Goal: Task Accomplishment & Management: Manage account settings

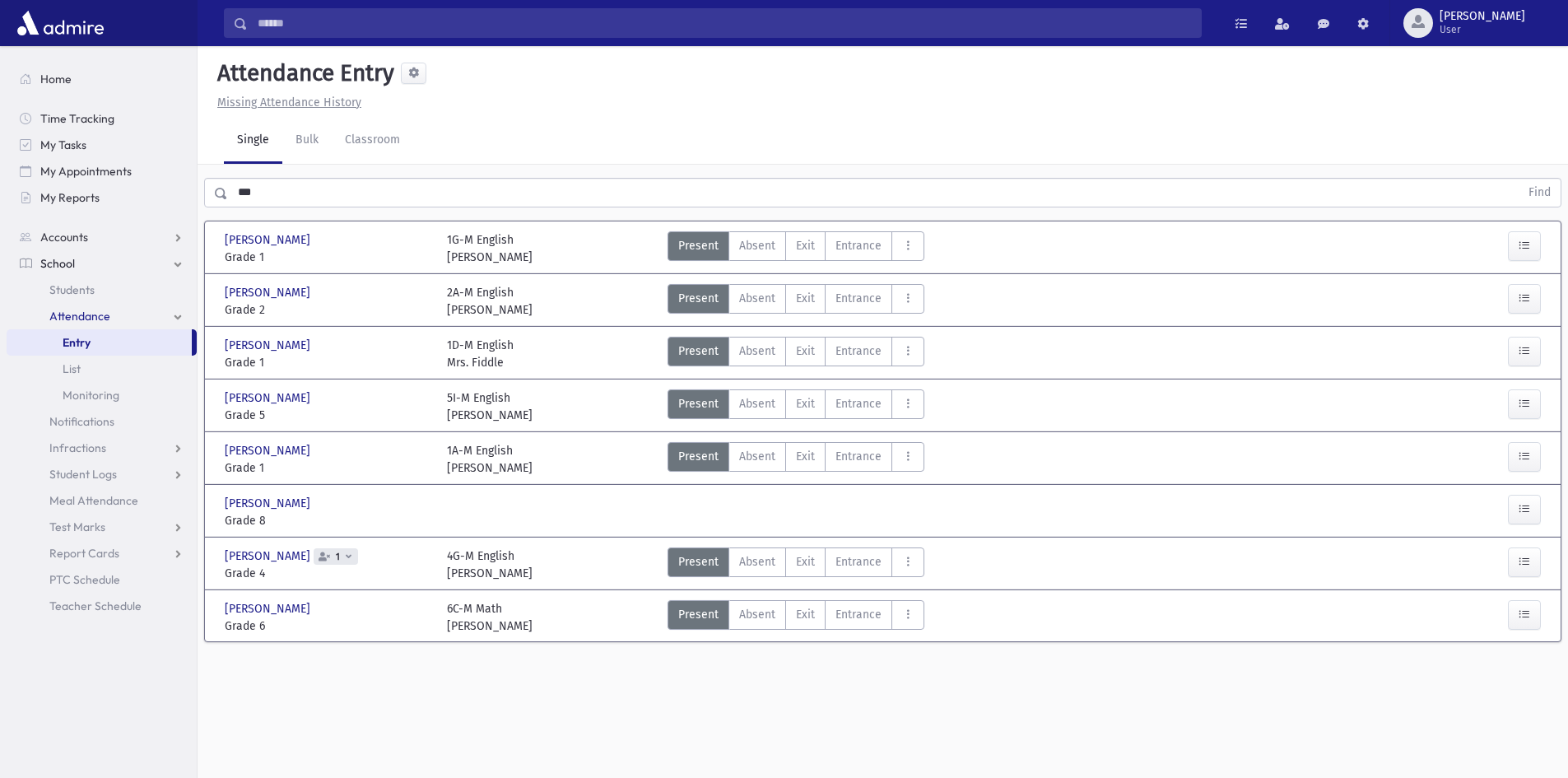
click at [105, 711] on section "Home Time Tracking My Tasks My Appointments My Reports Accounts Accounts Accoun…" at bounding box center [98, 412] width 197 height 732
click at [89, 610] on span "Teacher Schedule" at bounding box center [95, 605] width 92 height 15
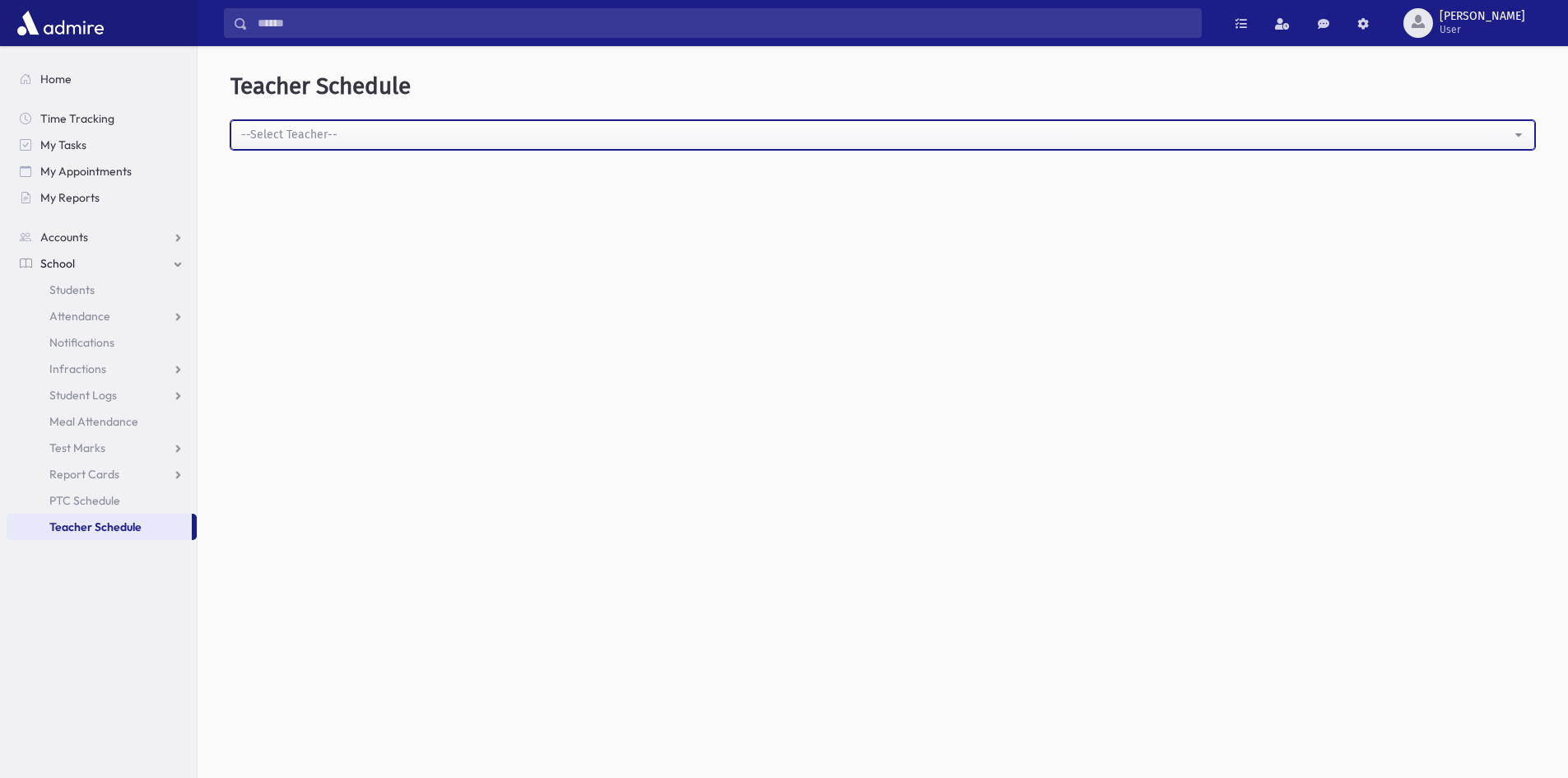
click at [1520, 131] on button "--Select Teacher--" at bounding box center [883, 135] width 1304 height 29
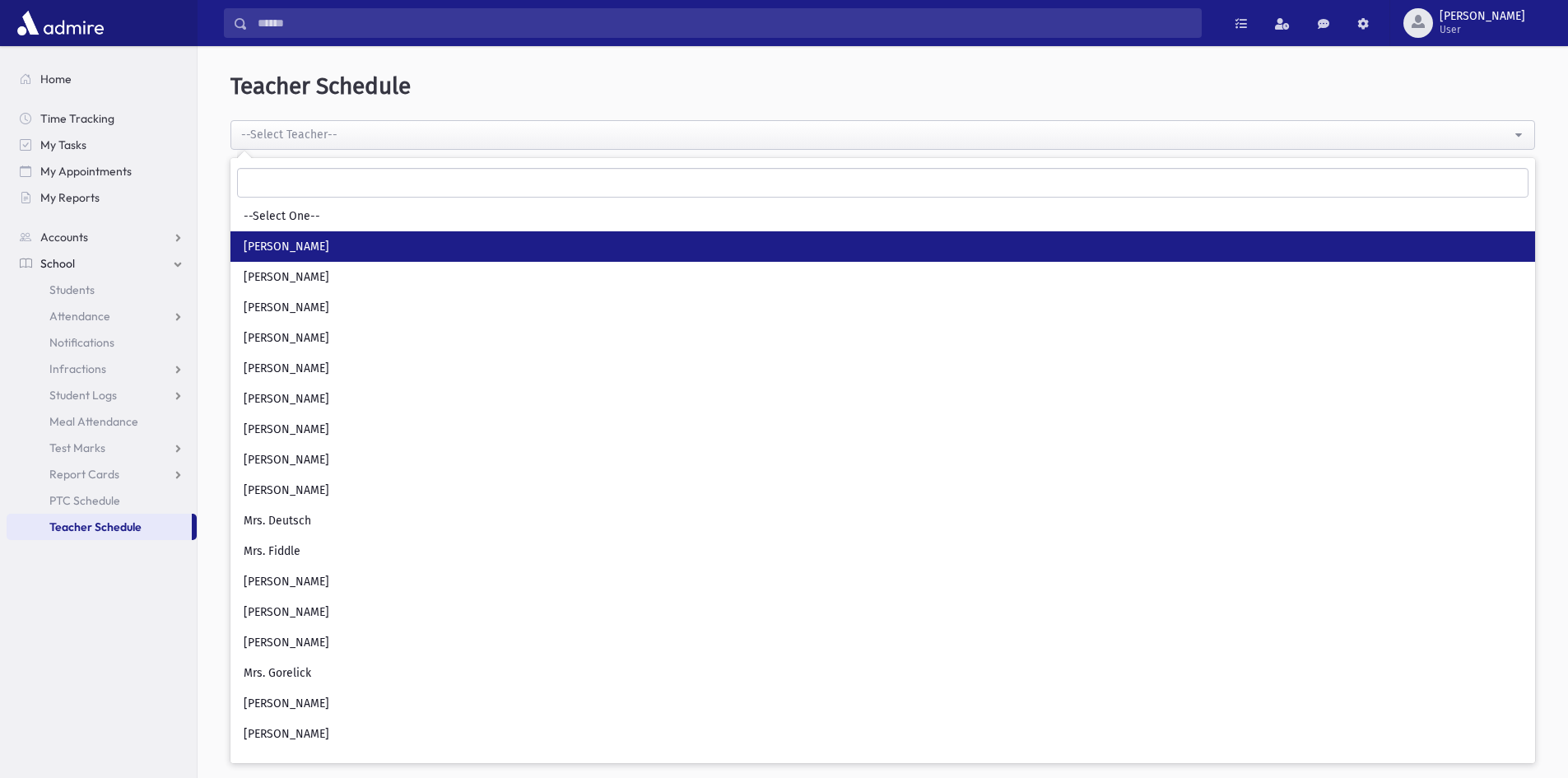
click at [408, 252] on link "Miss Bernfeld" at bounding box center [883, 246] width 1304 height 30
select select "****"
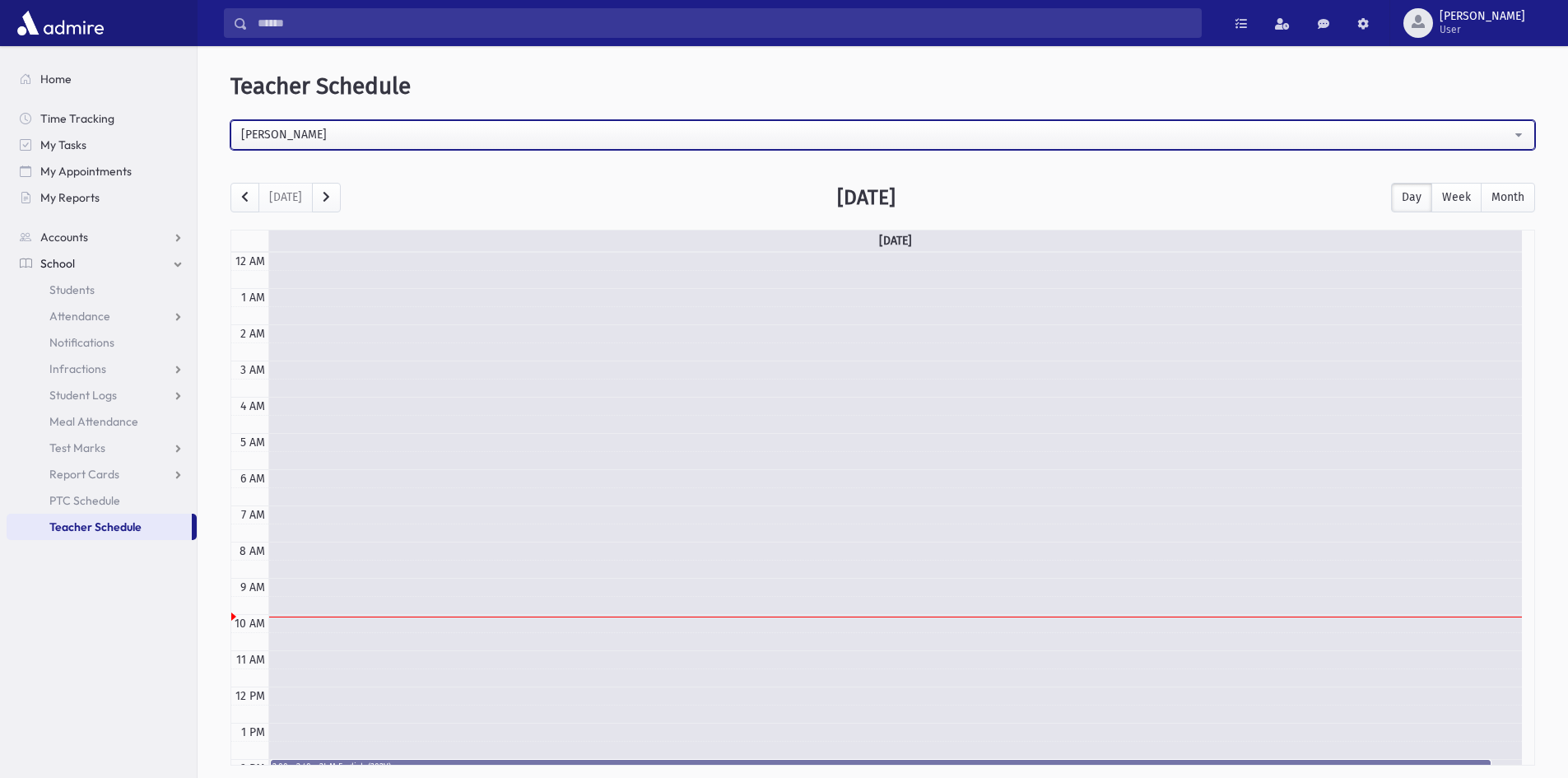
scroll to position [218, 0]
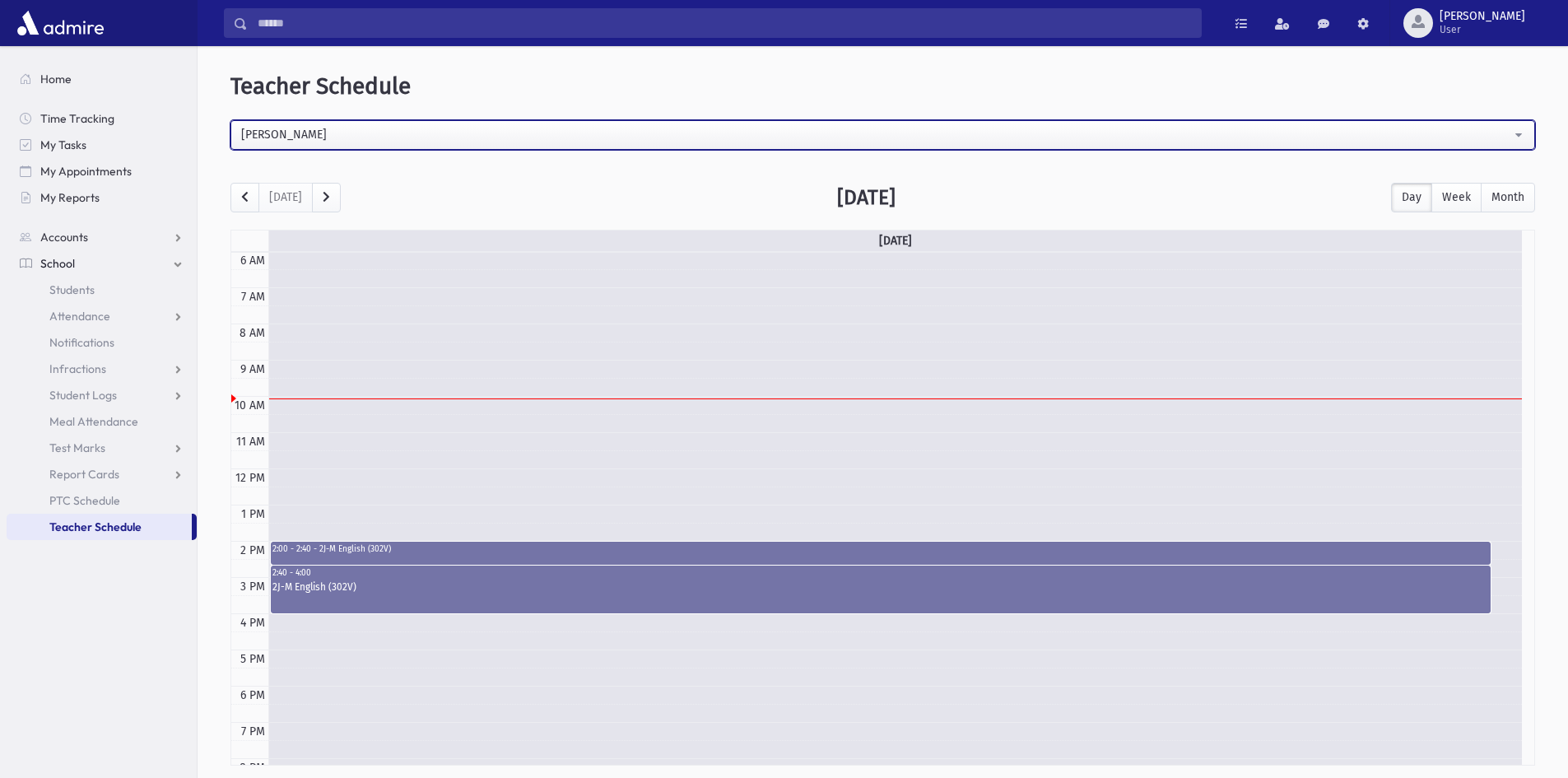
click at [1518, 141] on button "Miss Bernfeld" at bounding box center [883, 135] width 1304 height 29
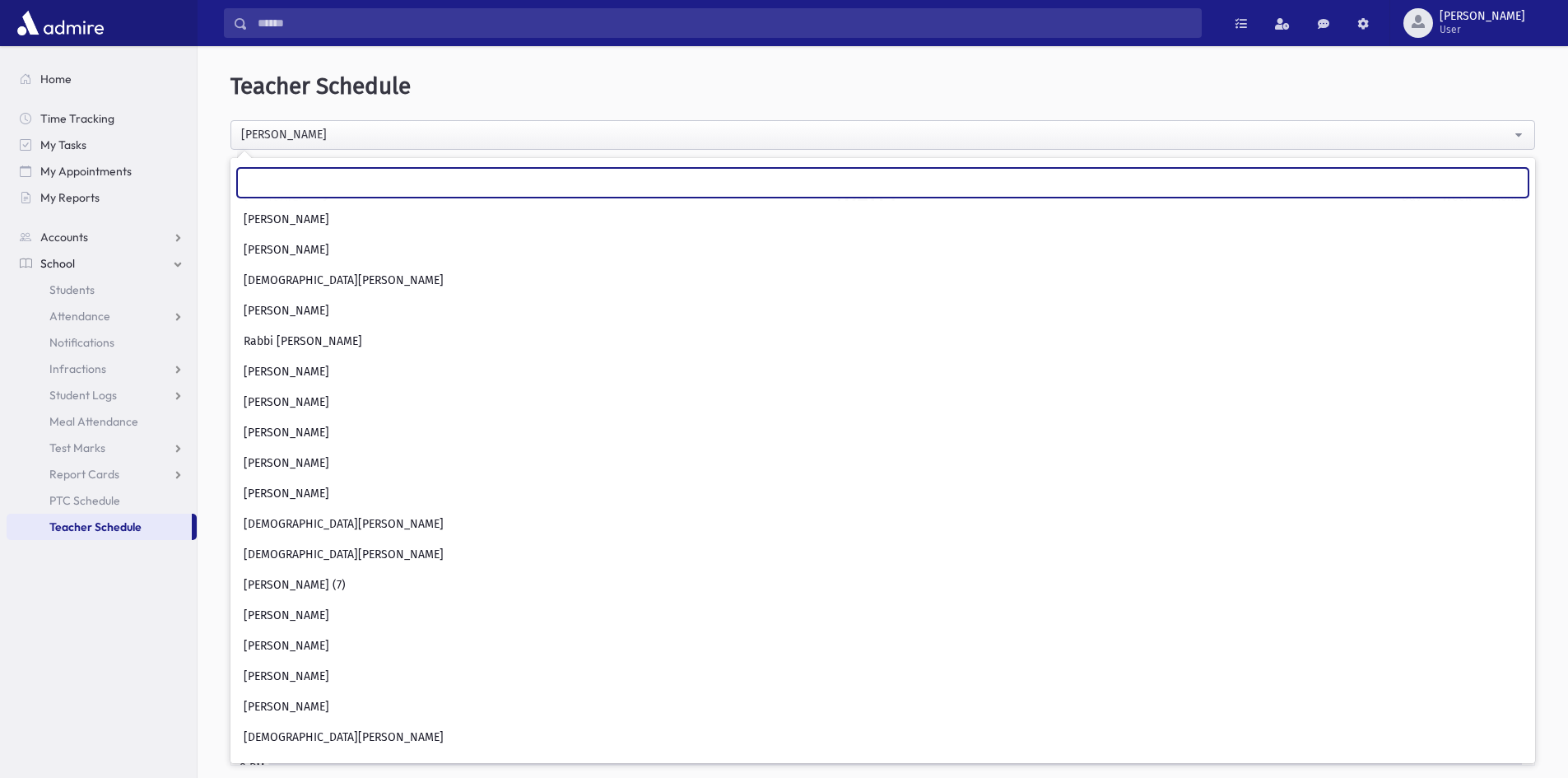
scroll to position [2635, 0]
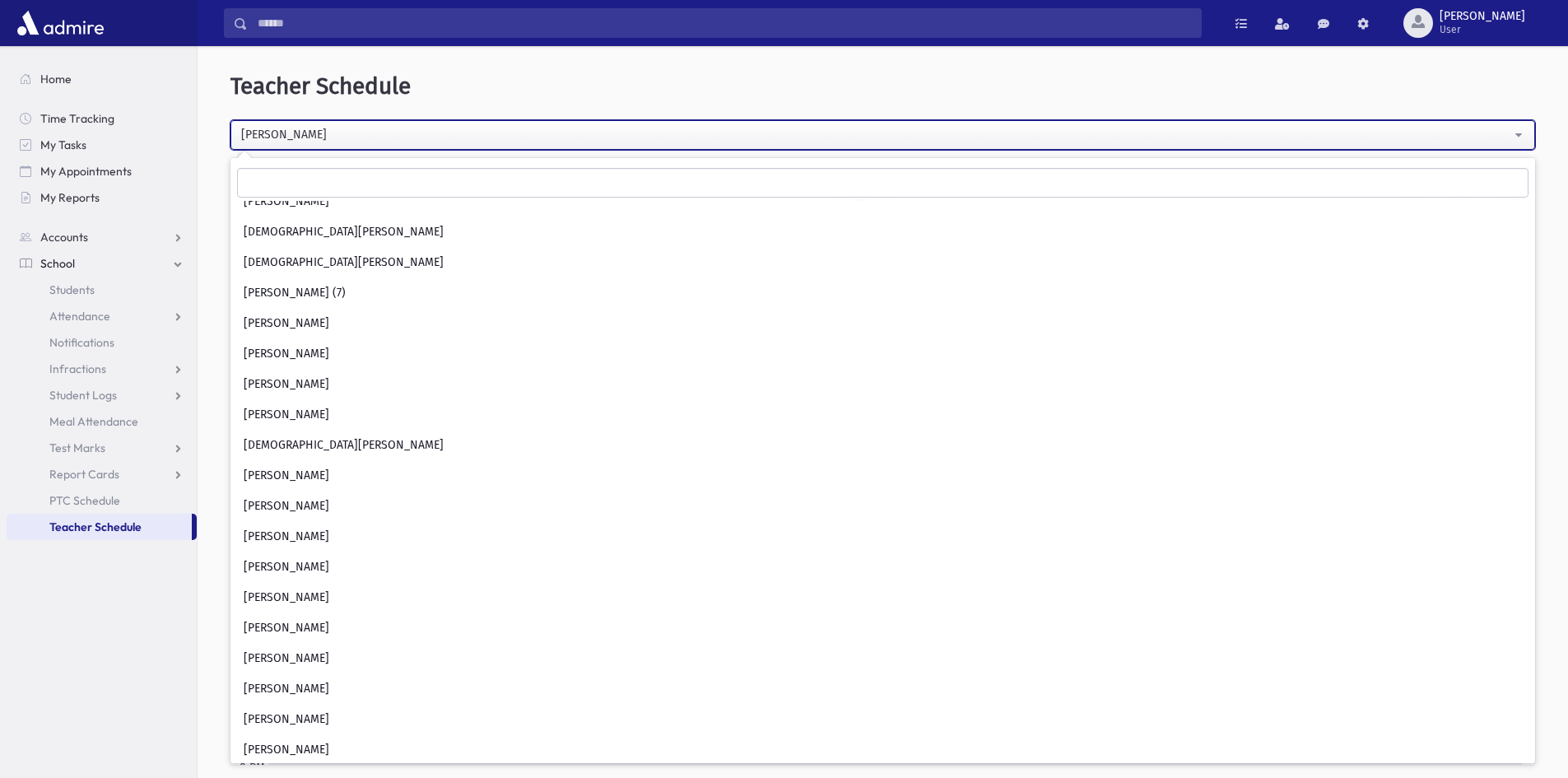
click at [337, 141] on div "Miss Bernfeld" at bounding box center [876, 134] width 1270 height 18
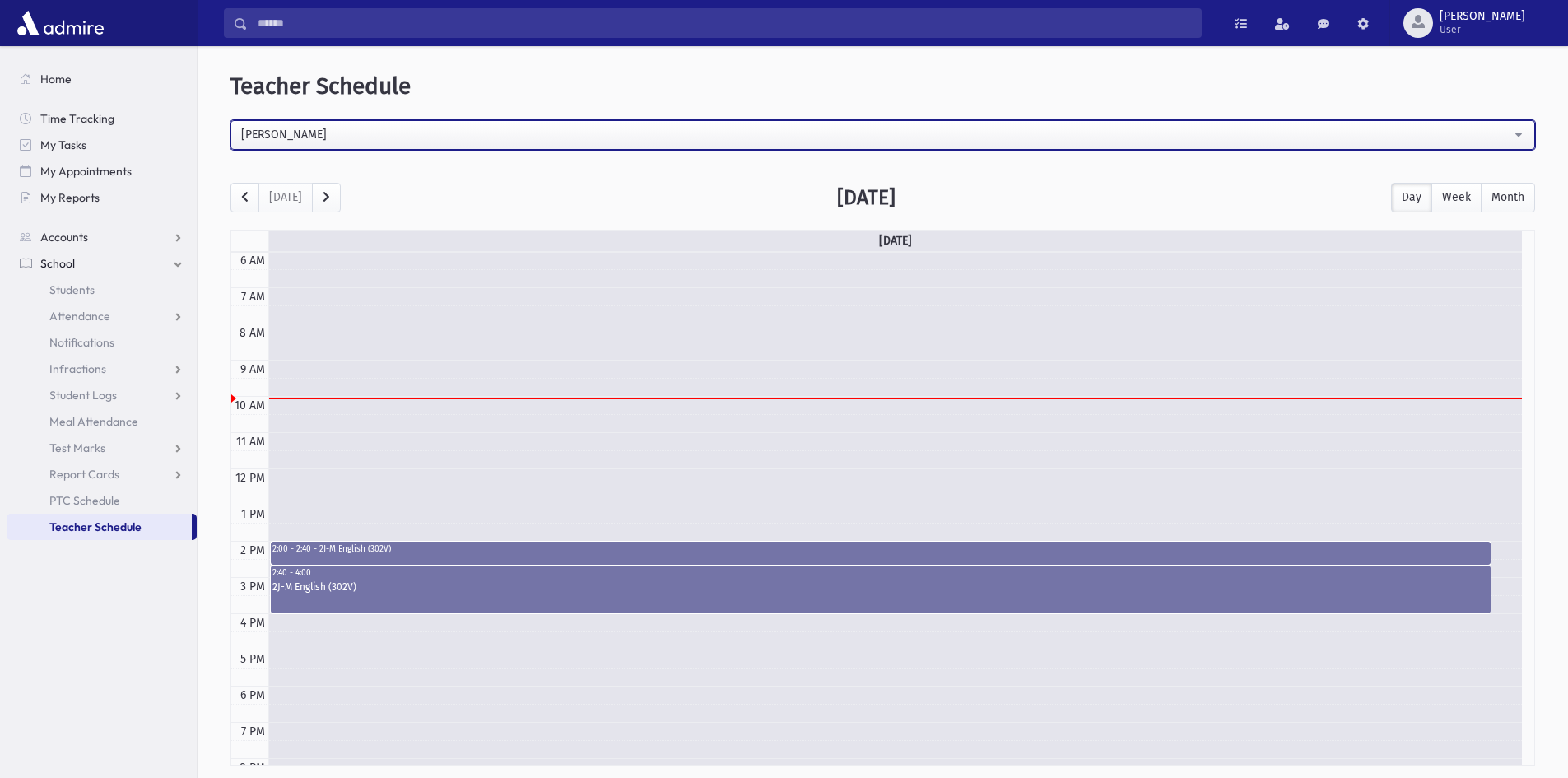
click at [396, 127] on div "Miss Bernfeld" at bounding box center [876, 134] width 1270 height 18
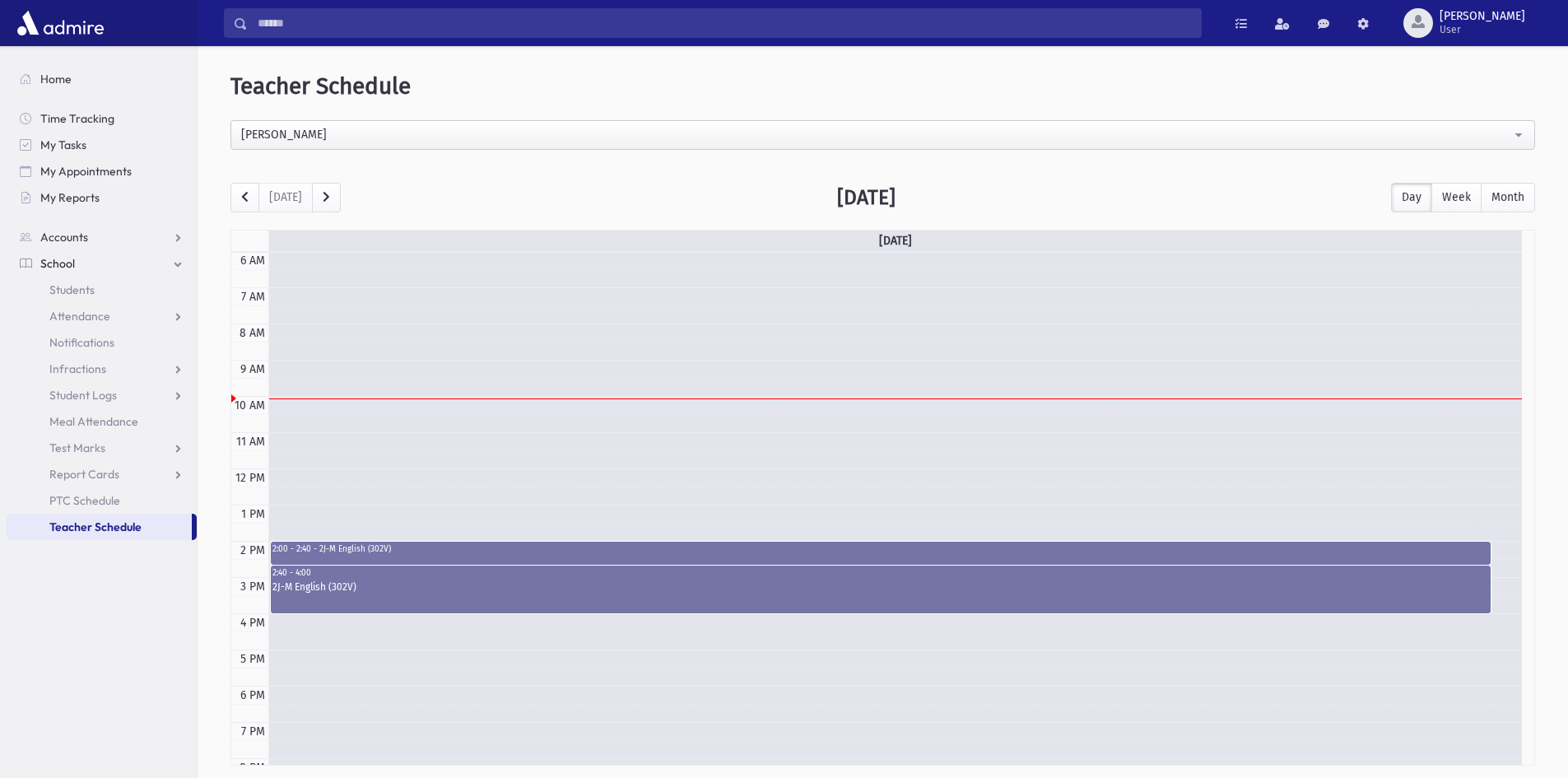
scroll to position [0, 0]
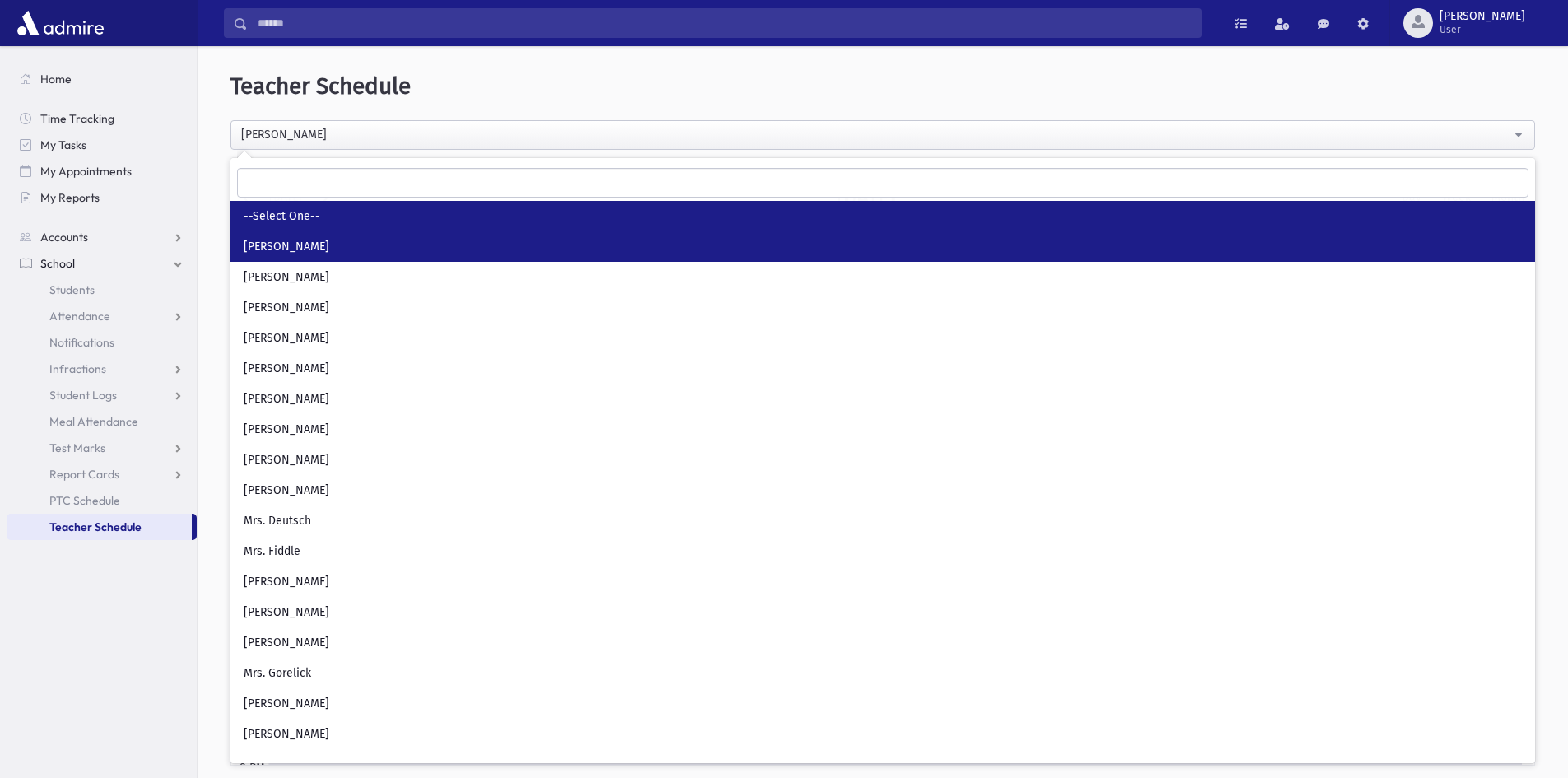
click at [327, 220] on link "--Select One--" at bounding box center [883, 216] width 1304 height 30
select select
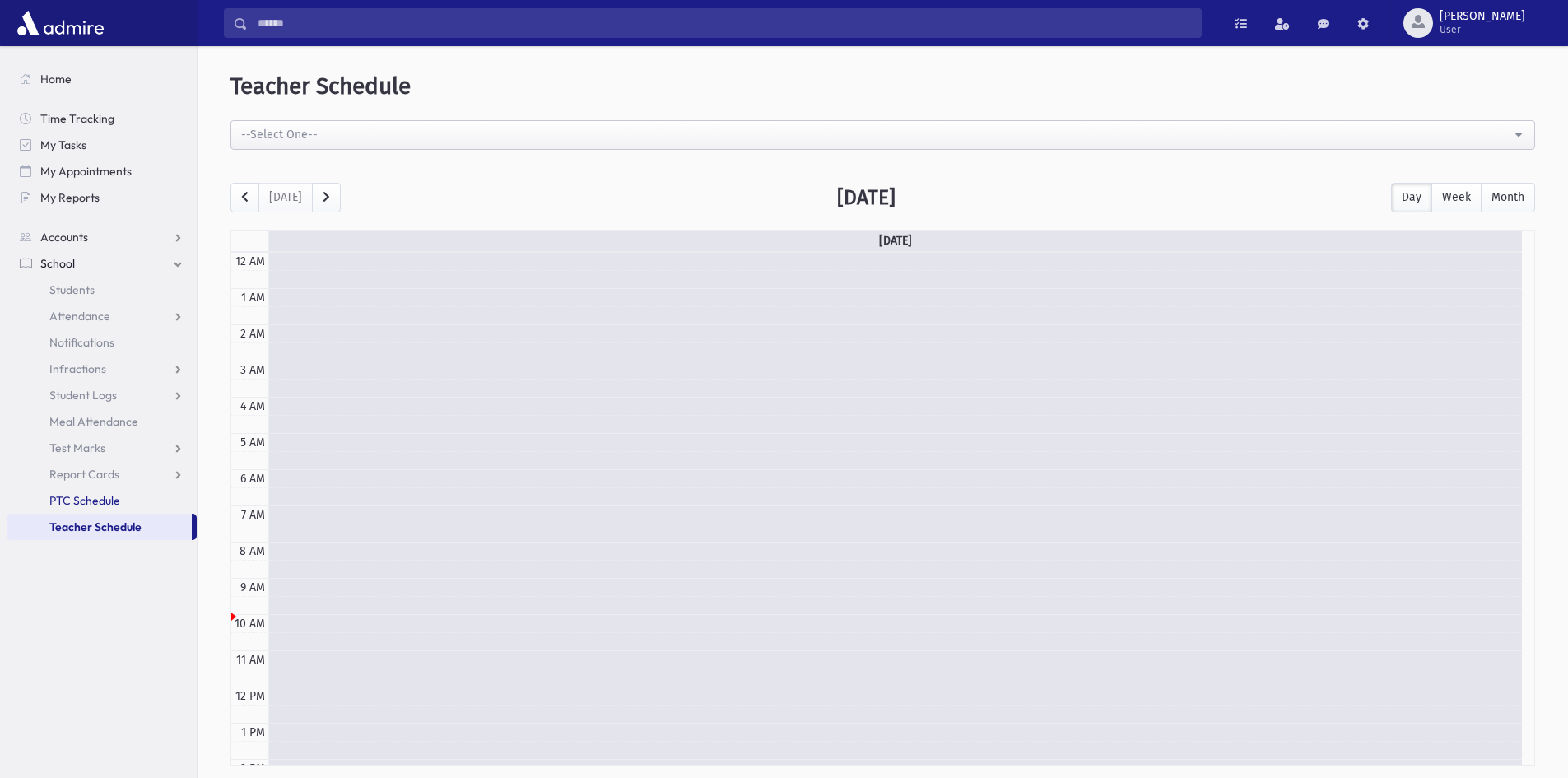
click at [90, 499] on span "PTC Schedule" at bounding box center [84, 500] width 71 height 15
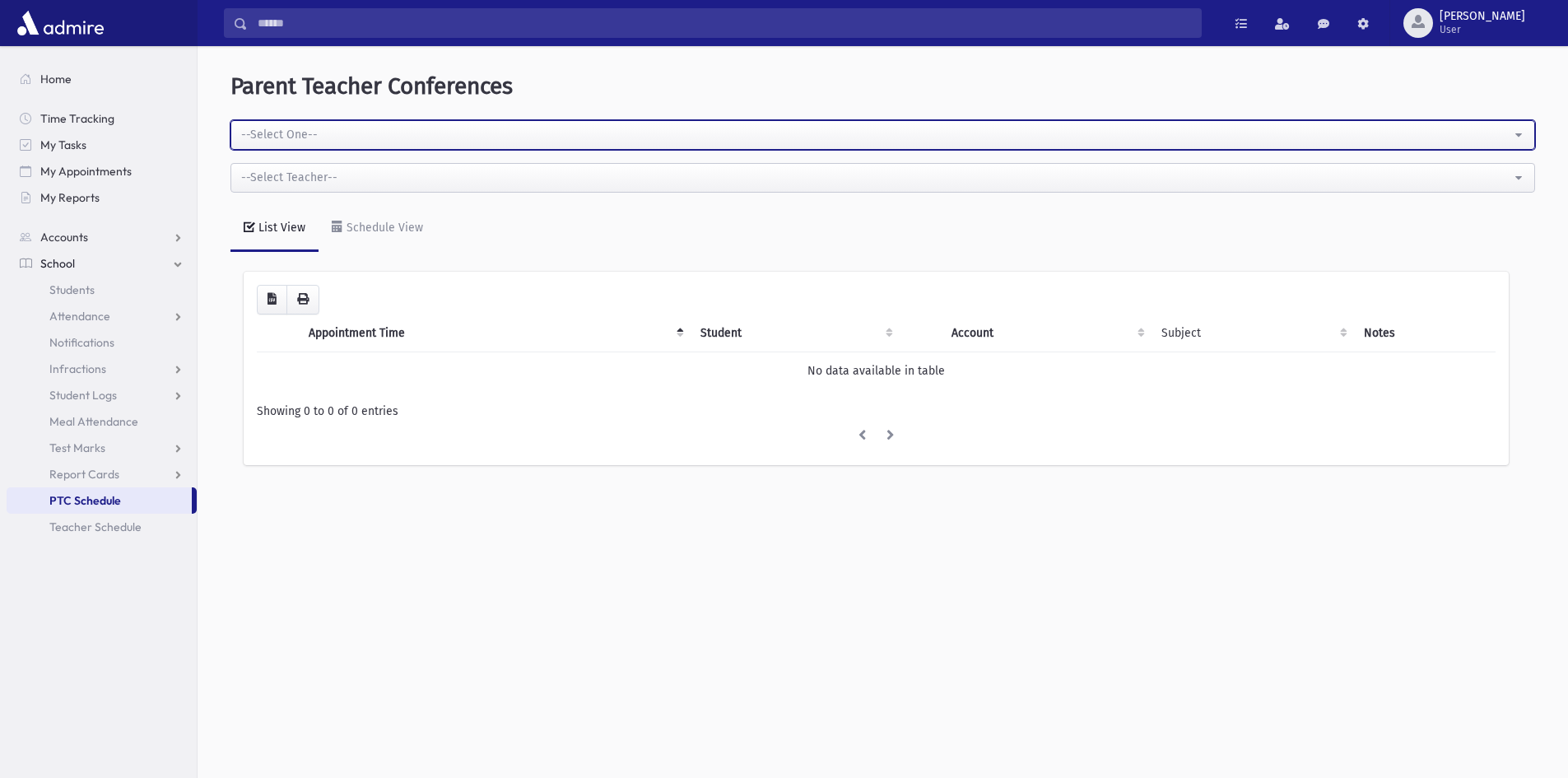
click at [1493, 131] on div "--Select One--" at bounding box center [876, 134] width 1270 height 18
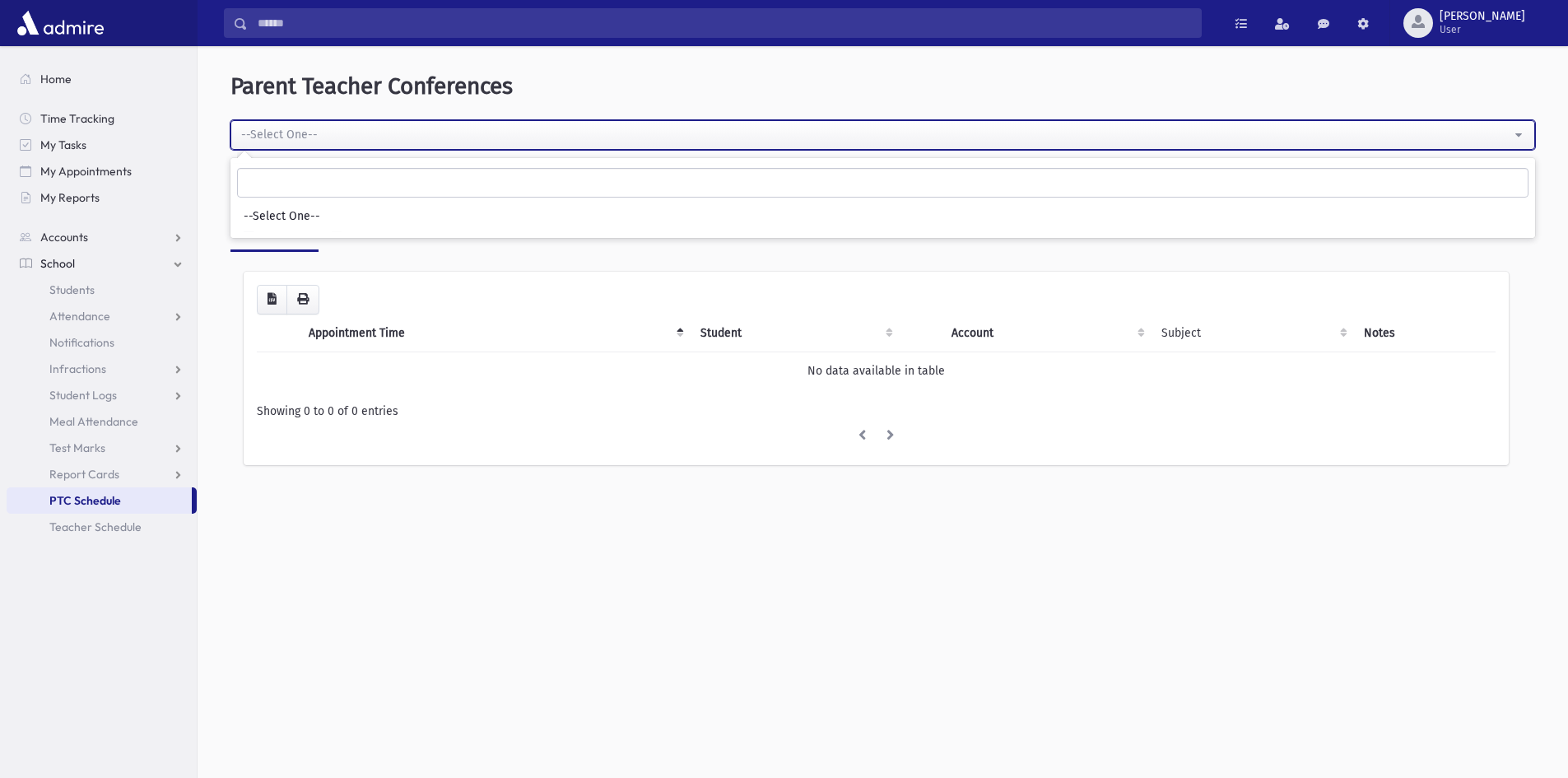
click at [1493, 131] on div "--Select One--" at bounding box center [876, 134] width 1270 height 18
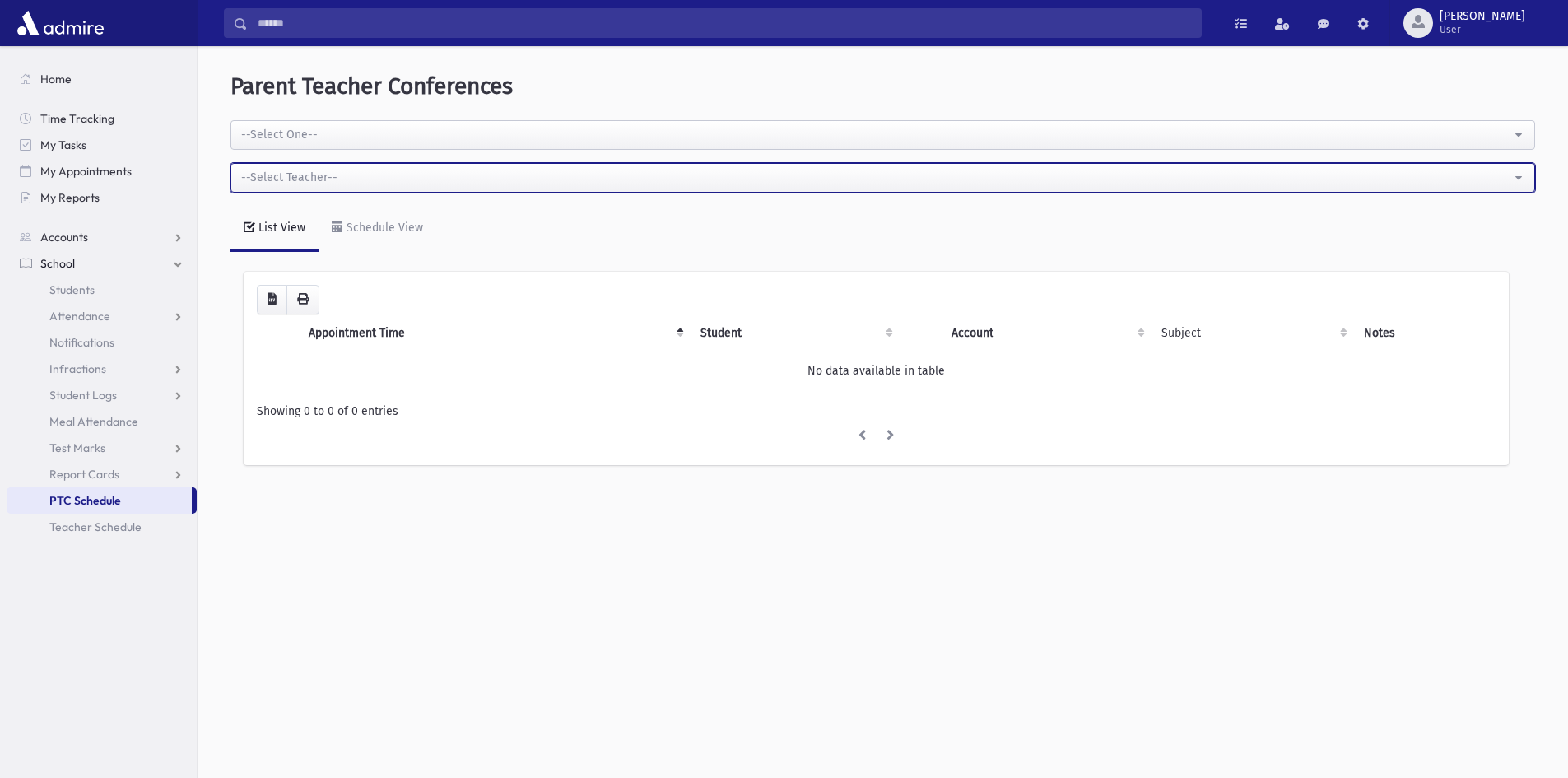
click at [1518, 172] on button "--Select Teacher--" at bounding box center [883, 178] width 1304 height 29
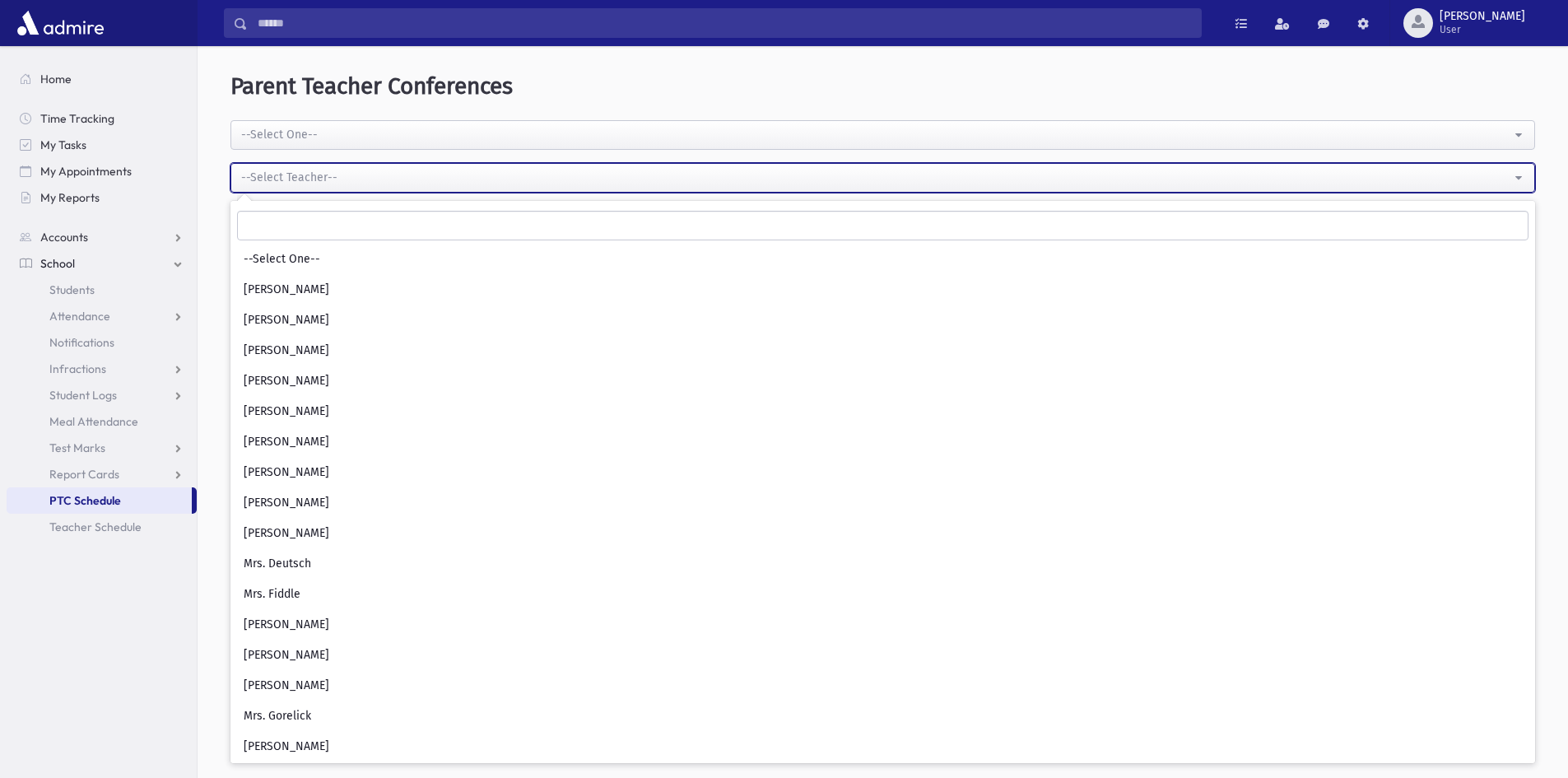
click at [1518, 172] on button "--Select Teacher--" at bounding box center [883, 178] width 1304 height 29
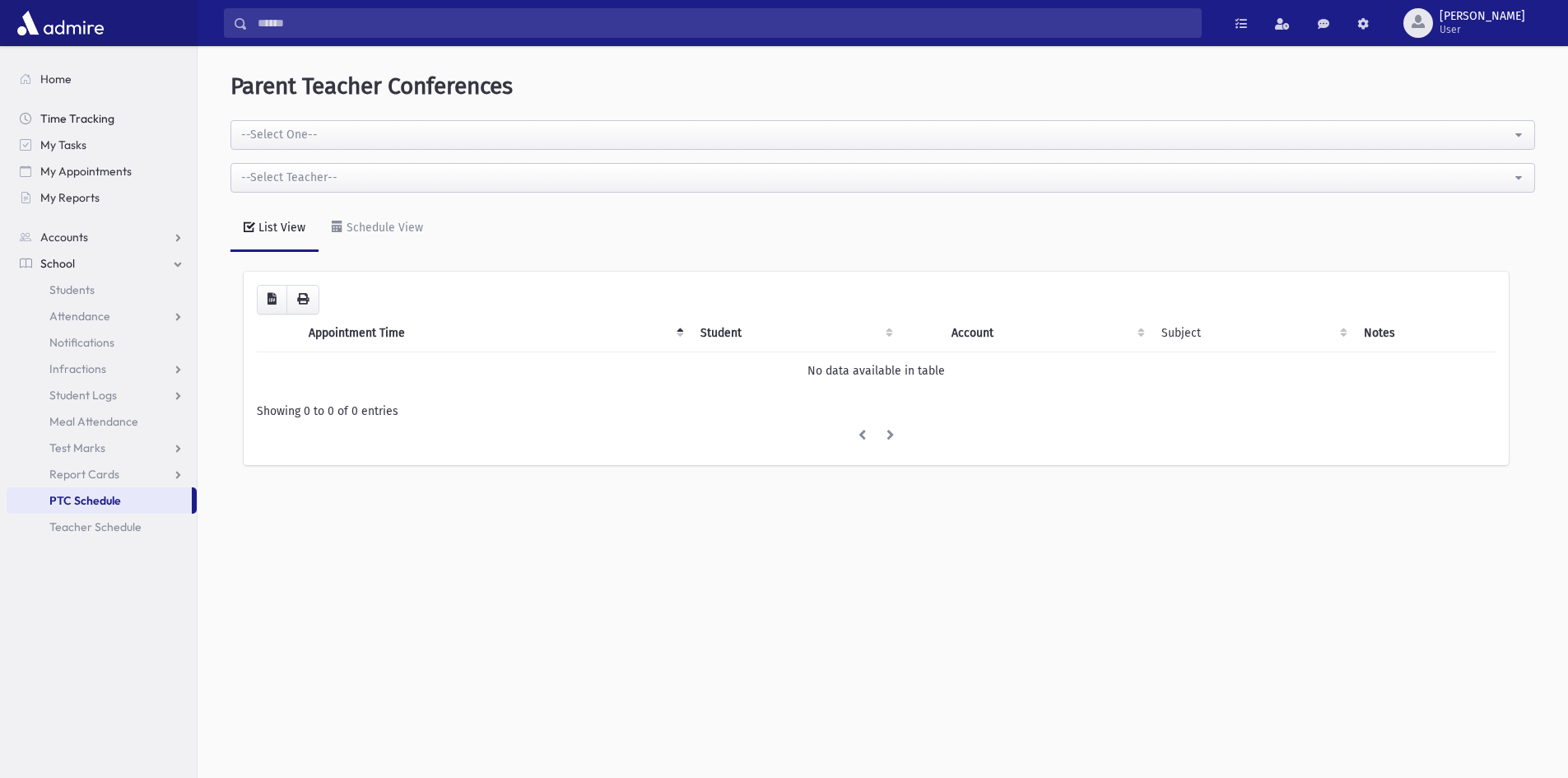
click at [56, 113] on span "Time Tracking" at bounding box center [77, 118] width 75 height 15
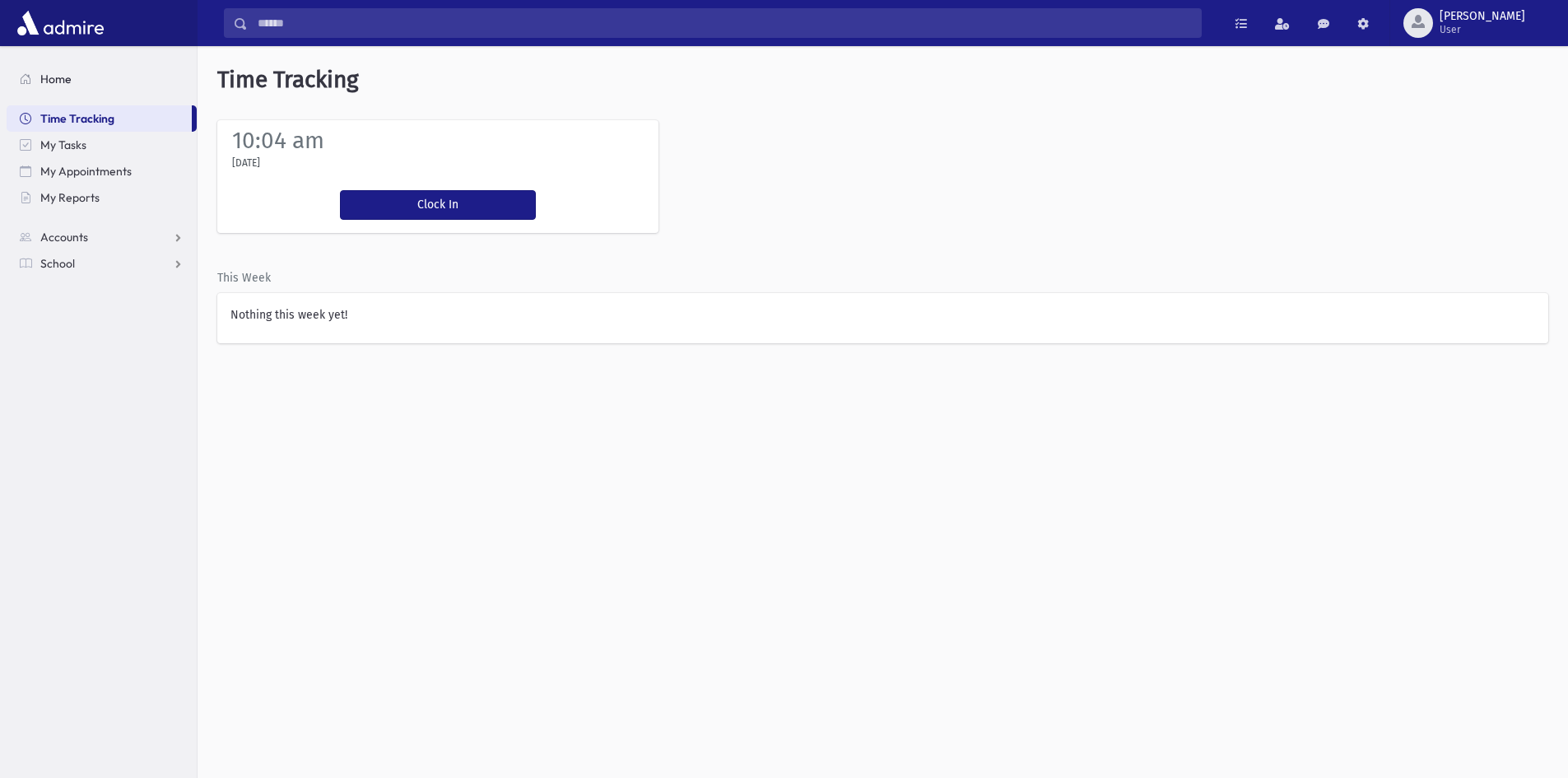
click at [43, 75] on span "Home" at bounding box center [56, 78] width 31 height 15
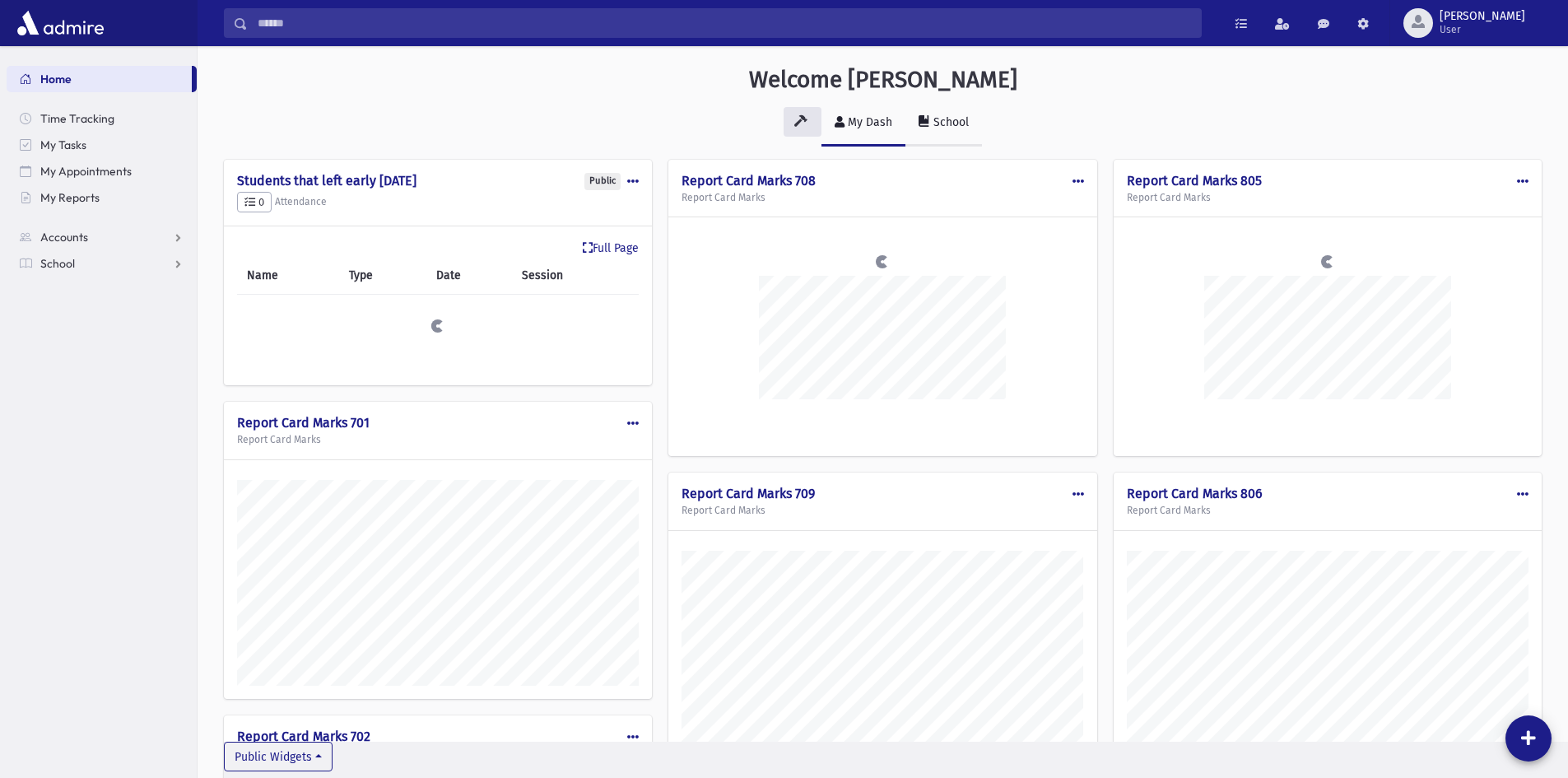
click at [967, 120] on div "School" at bounding box center [948, 123] width 38 height 14
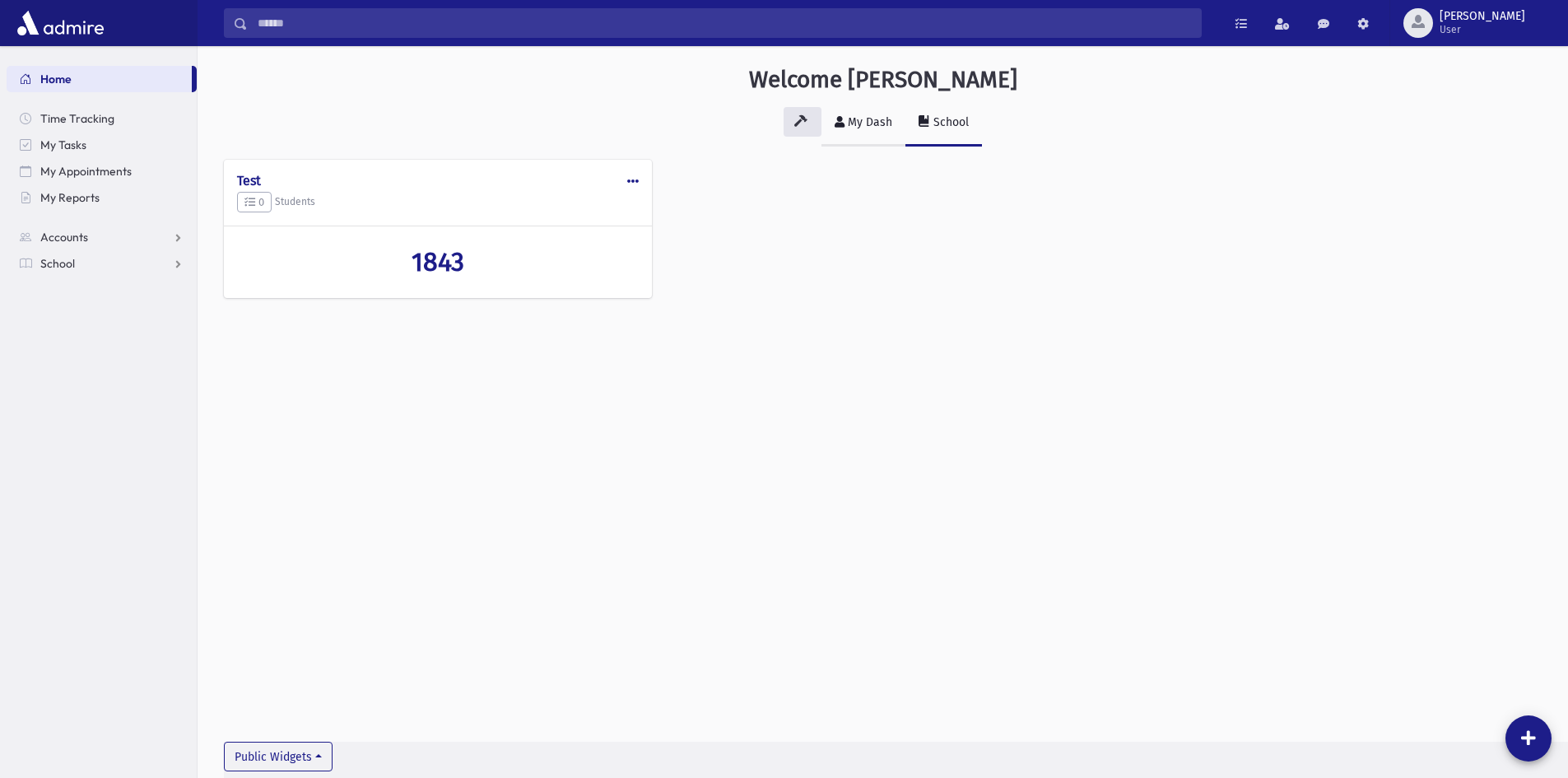
click at [864, 122] on div "My Dash" at bounding box center [868, 123] width 48 height 14
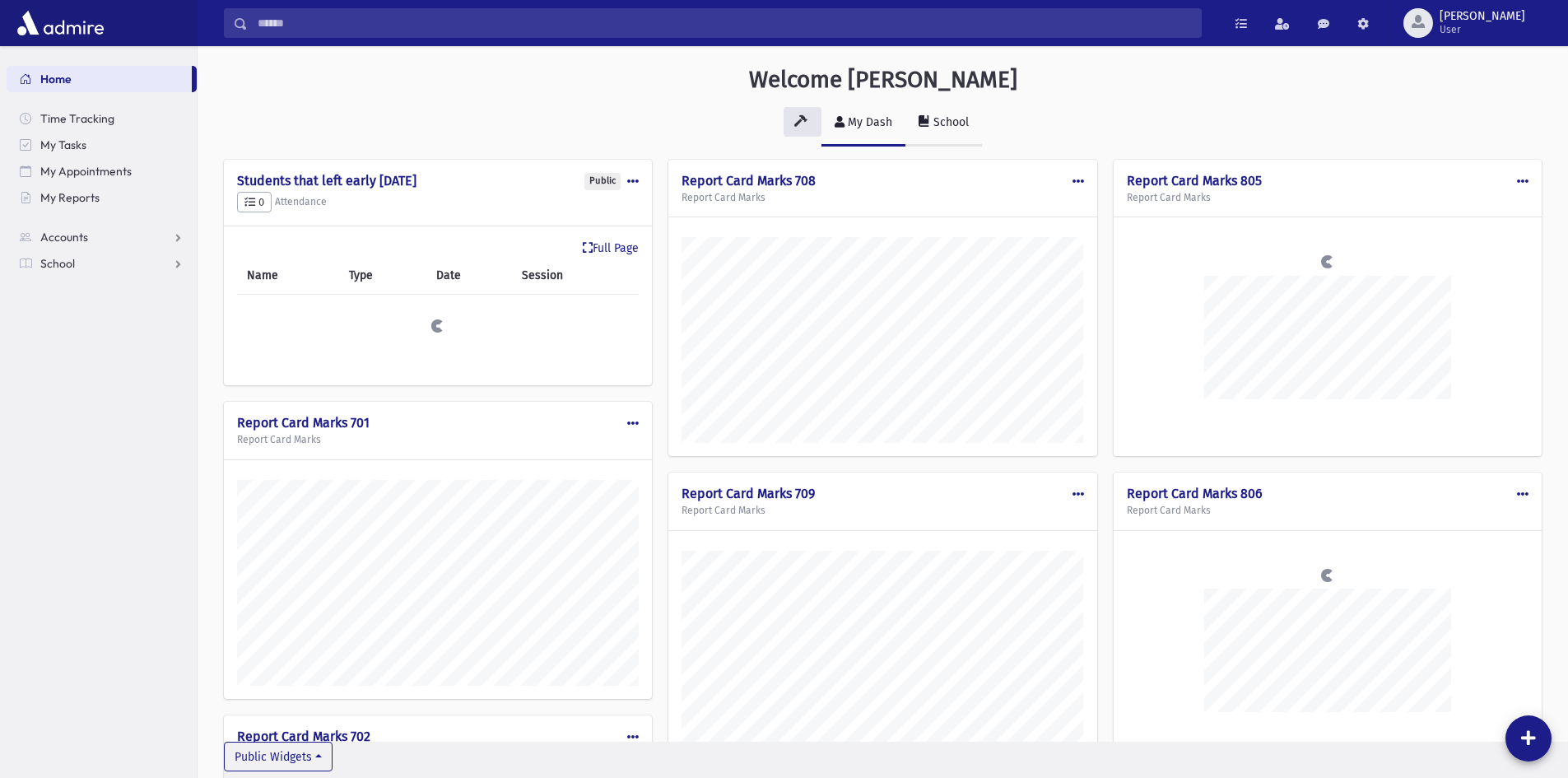
click at [960, 126] on div "School" at bounding box center [948, 123] width 38 height 14
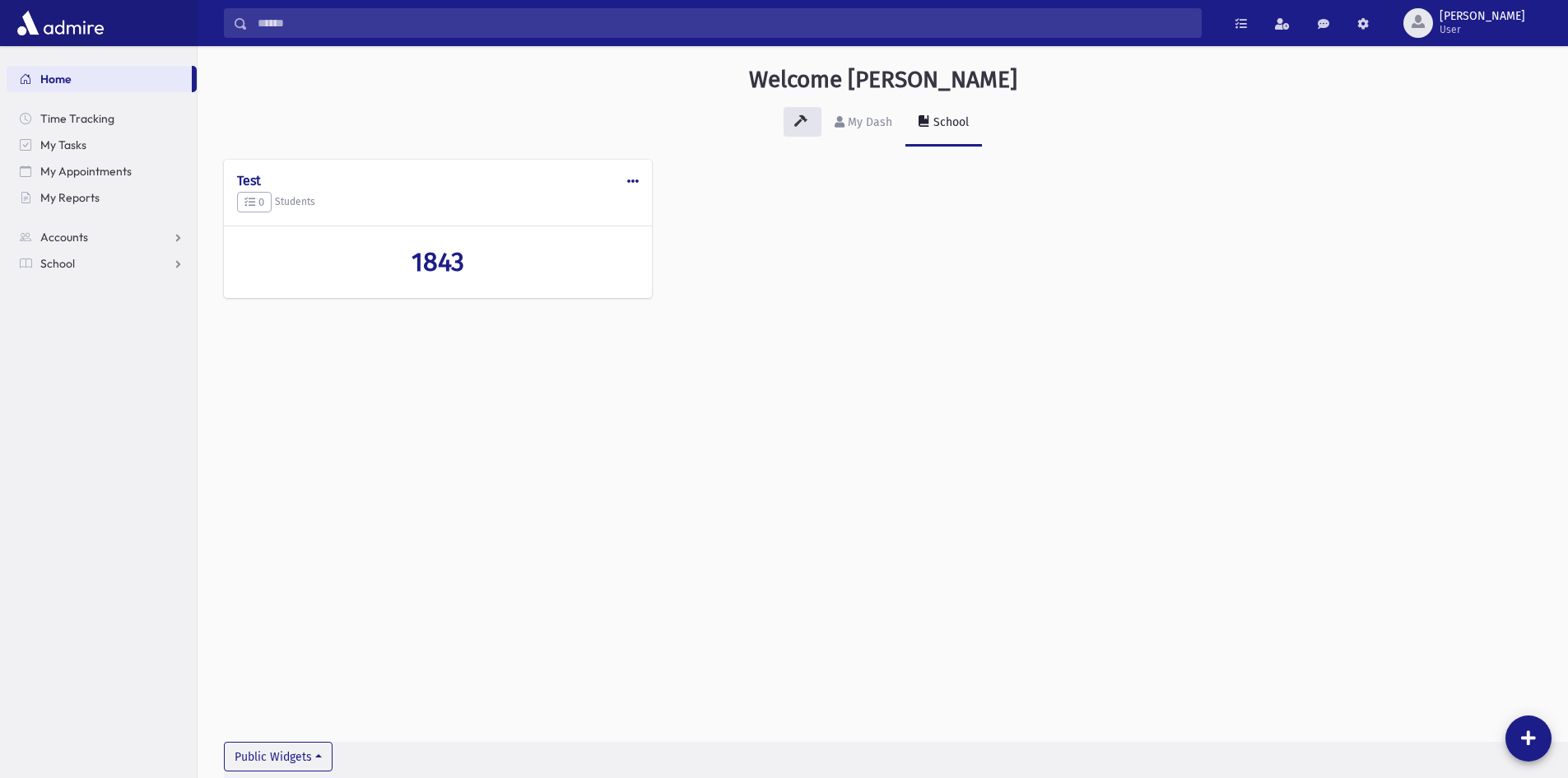
click at [630, 181] on span at bounding box center [633, 182] width 12 height 12
click at [564, 214] on button "Edit" at bounding box center [573, 218] width 131 height 30
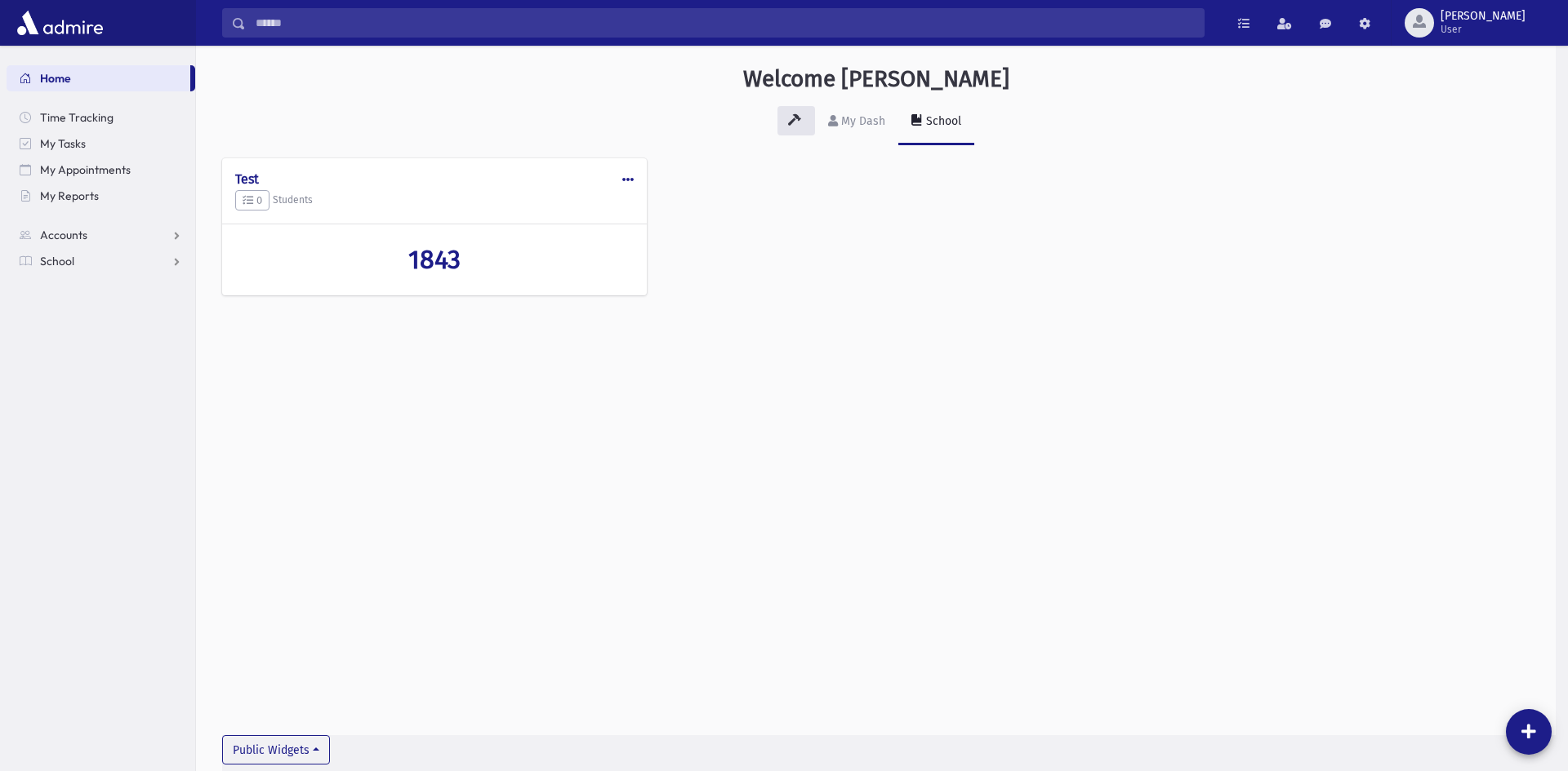
select select "*****"
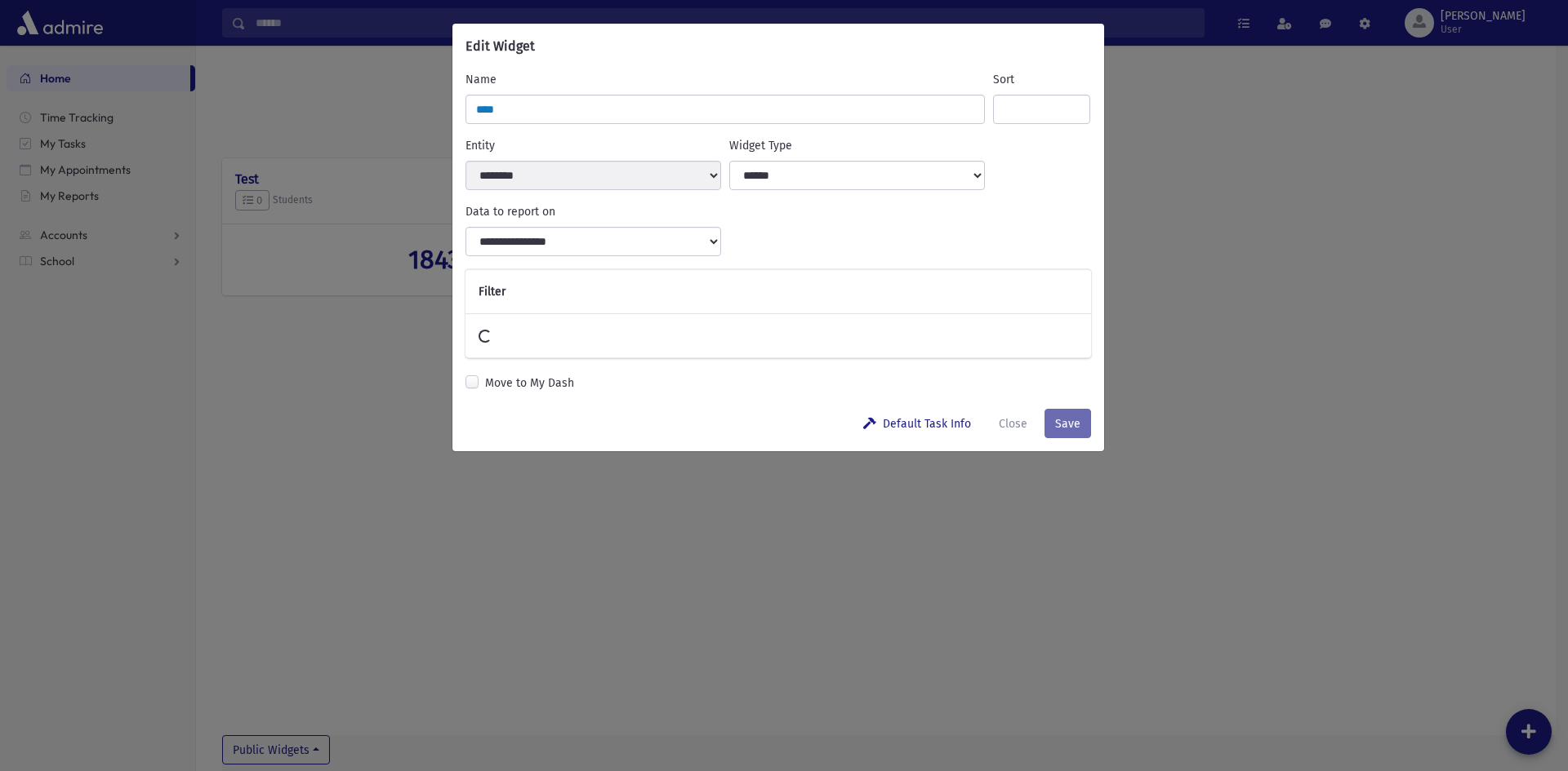
select select
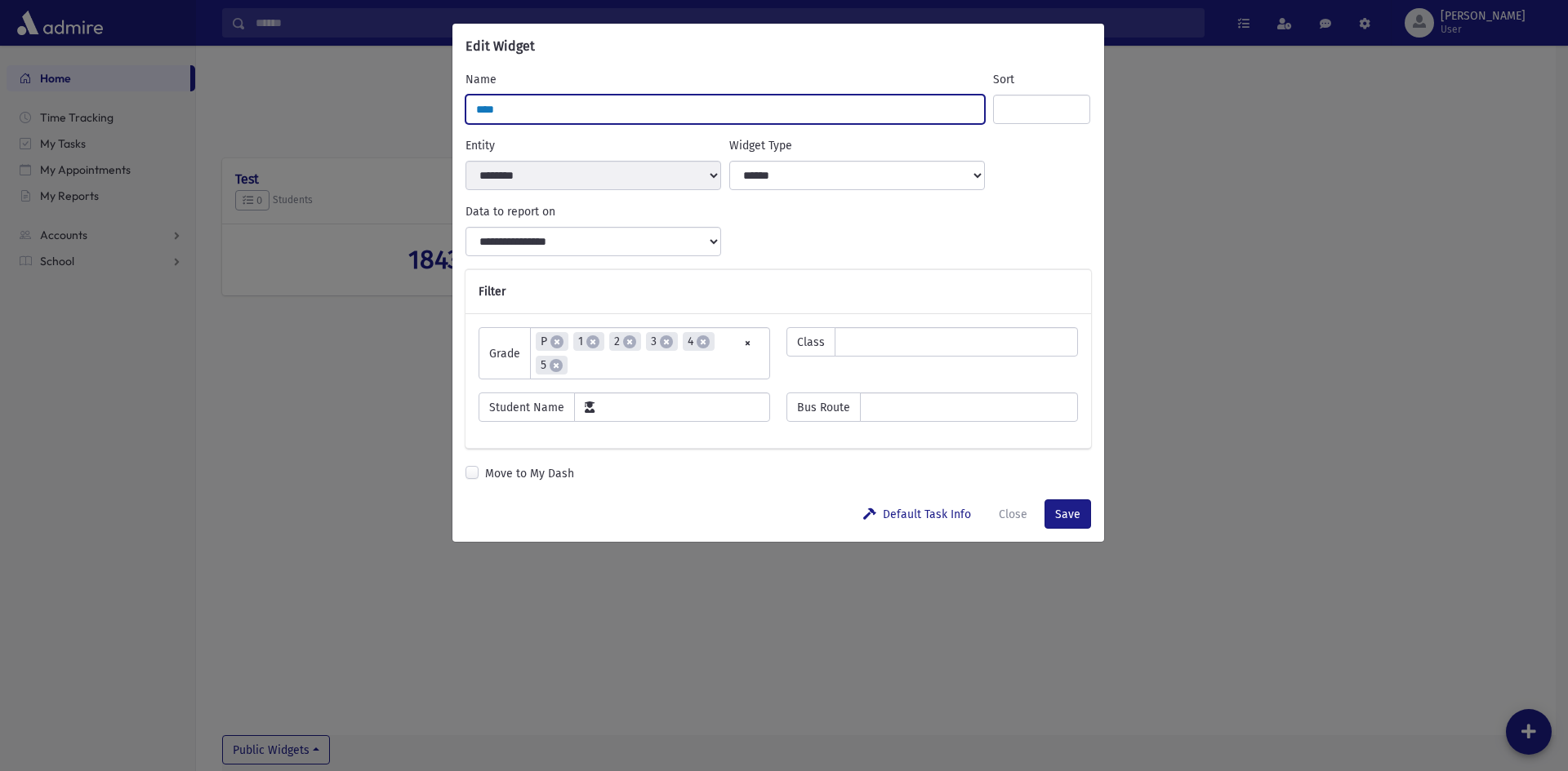
click at [616, 108] on input "****" at bounding box center [725, 109] width 520 height 29
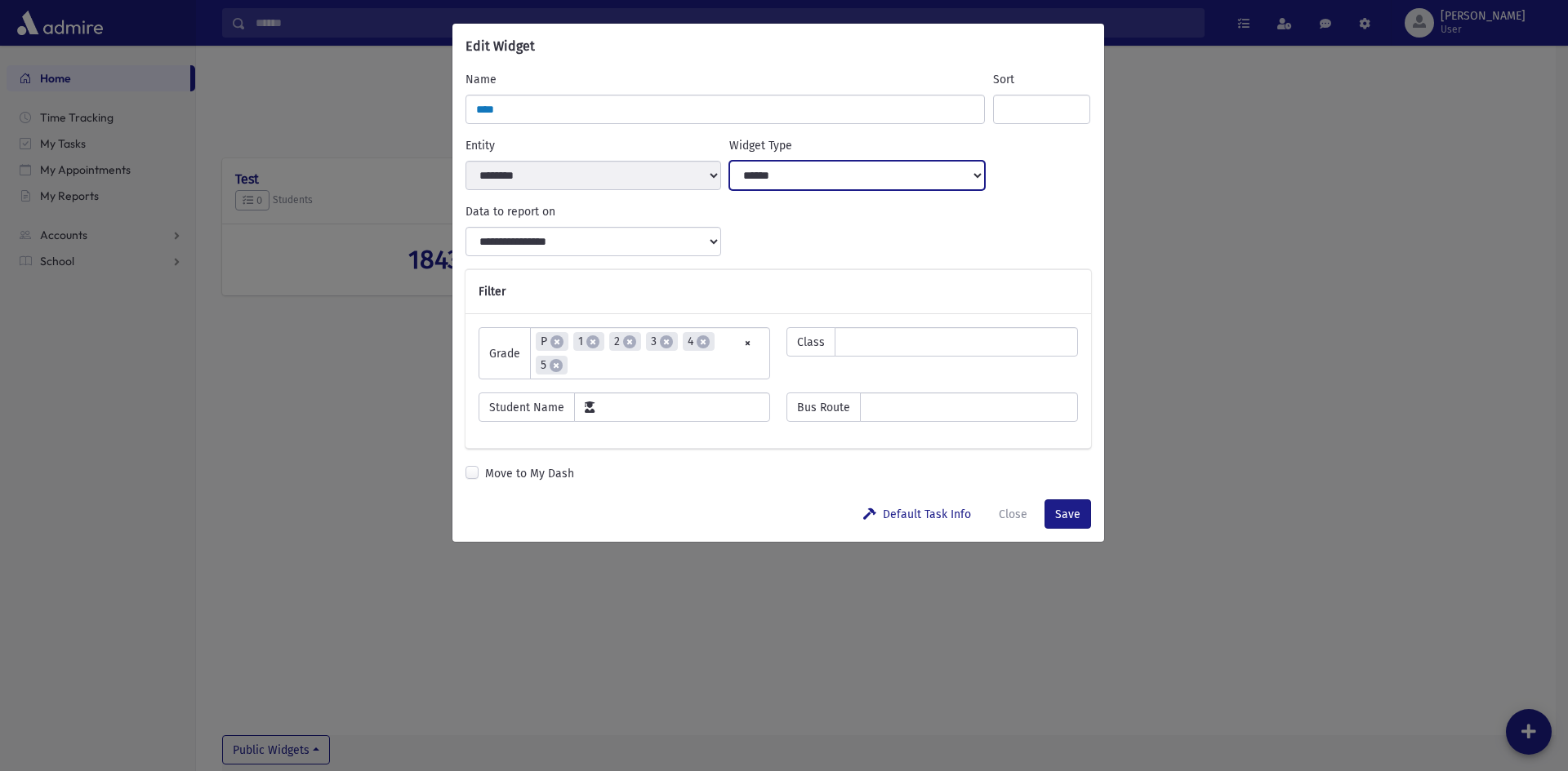
click at [856, 175] on select "**********" at bounding box center [857, 175] width 256 height 29
click at [601, 368] on ul "× × P × 1 × 2 × 3 × 4 × 5" at bounding box center [650, 353] width 238 height 51
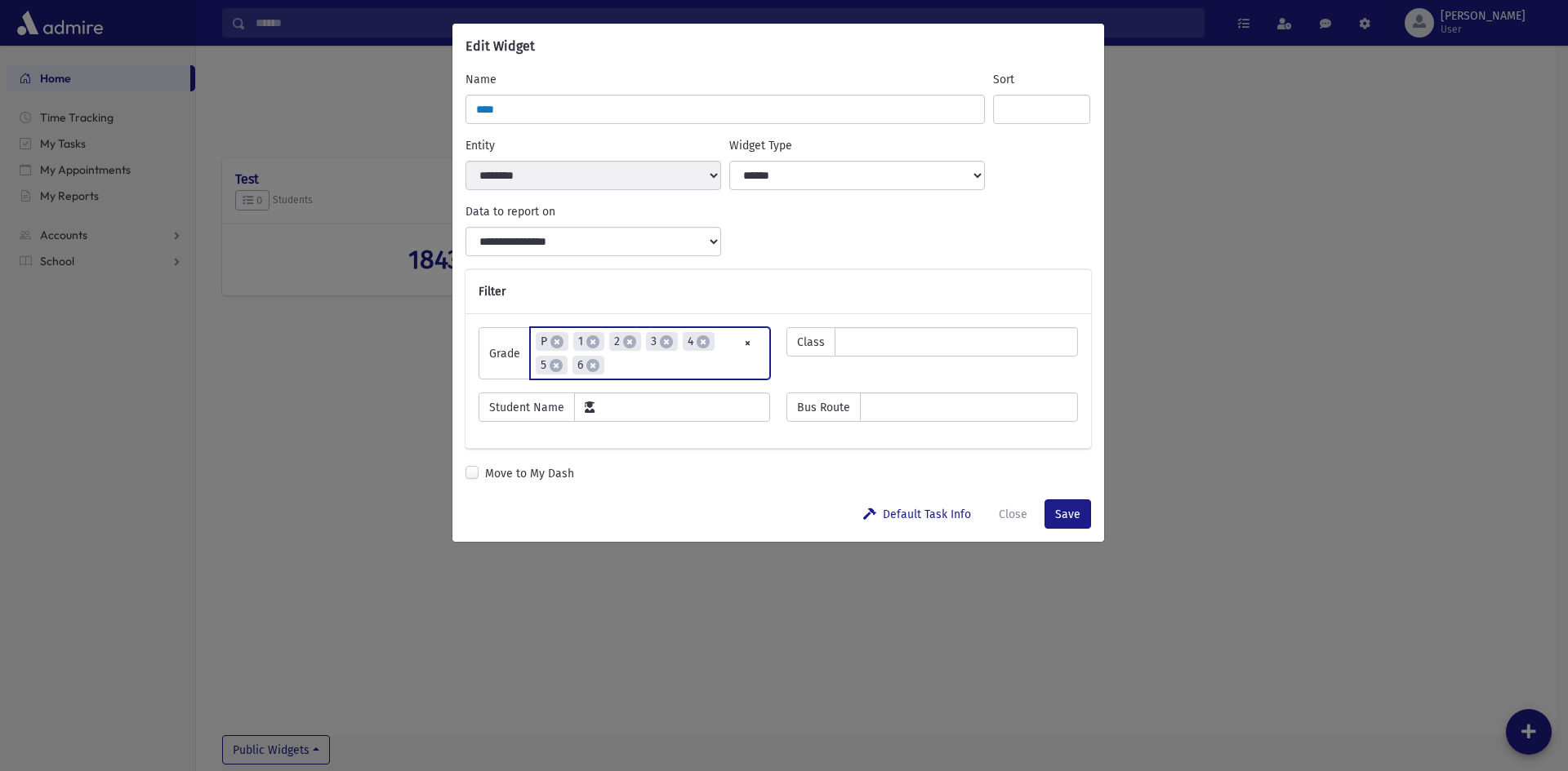
click at [631, 368] on ul "× × P × 1 × 2 × 3 × 4 × 5 × 6" at bounding box center [650, 353] width 238 height 51
click at [677, 368] on ul "× × P × 1 × 2 × 3 × 4 × 5 × 6 × 7" at bounding box center [650, 353] width 238 height 51
click at [1085, 520] on button "Save" at bounding box center [1068, 514] width 47 height 29
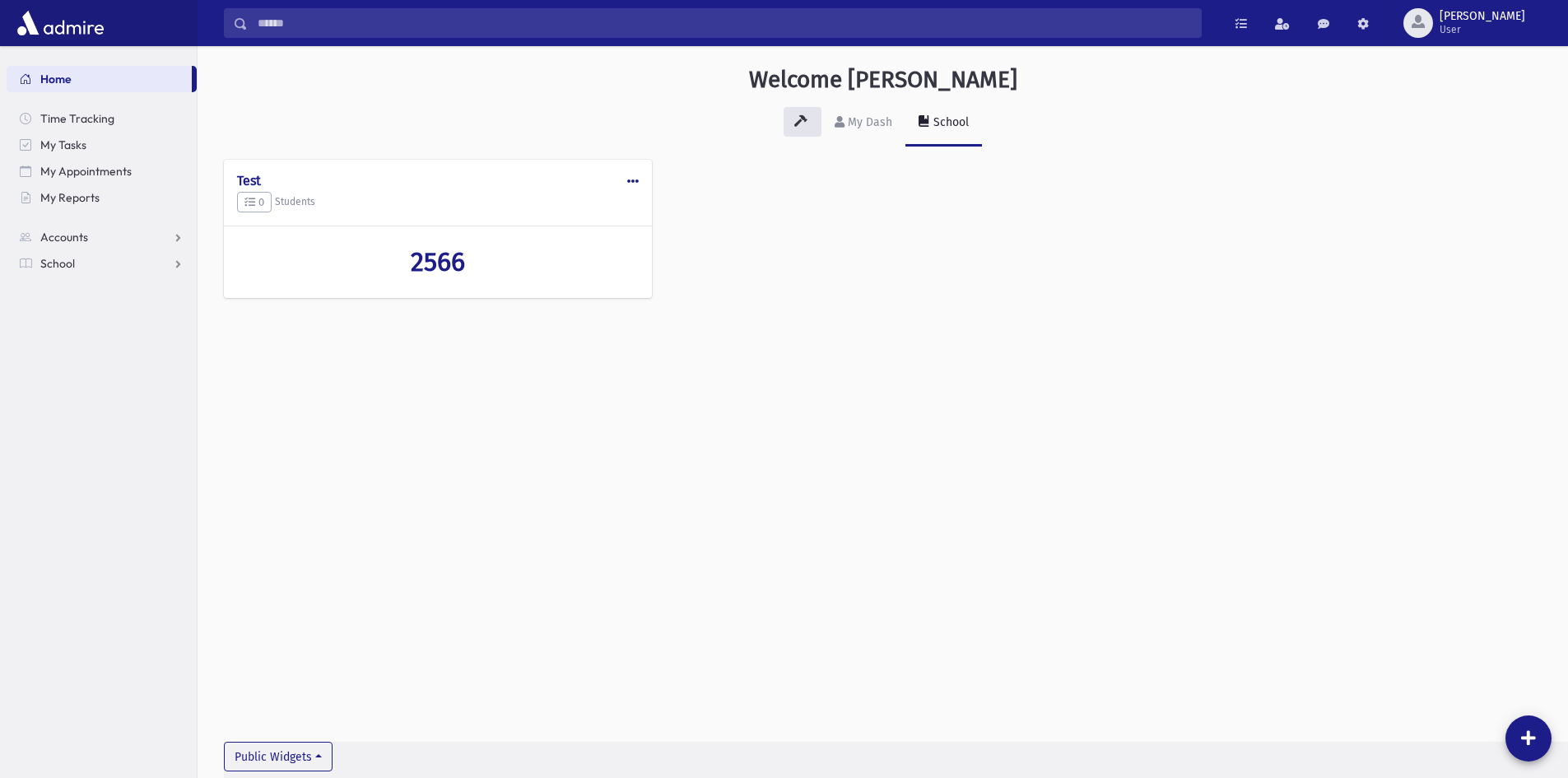
click at [638, 182] on span at bounding box center [633, 182] width 12 height 12
click at [578, 222] on button "Edit" at bounding box center [573, 218] width 131 height 30
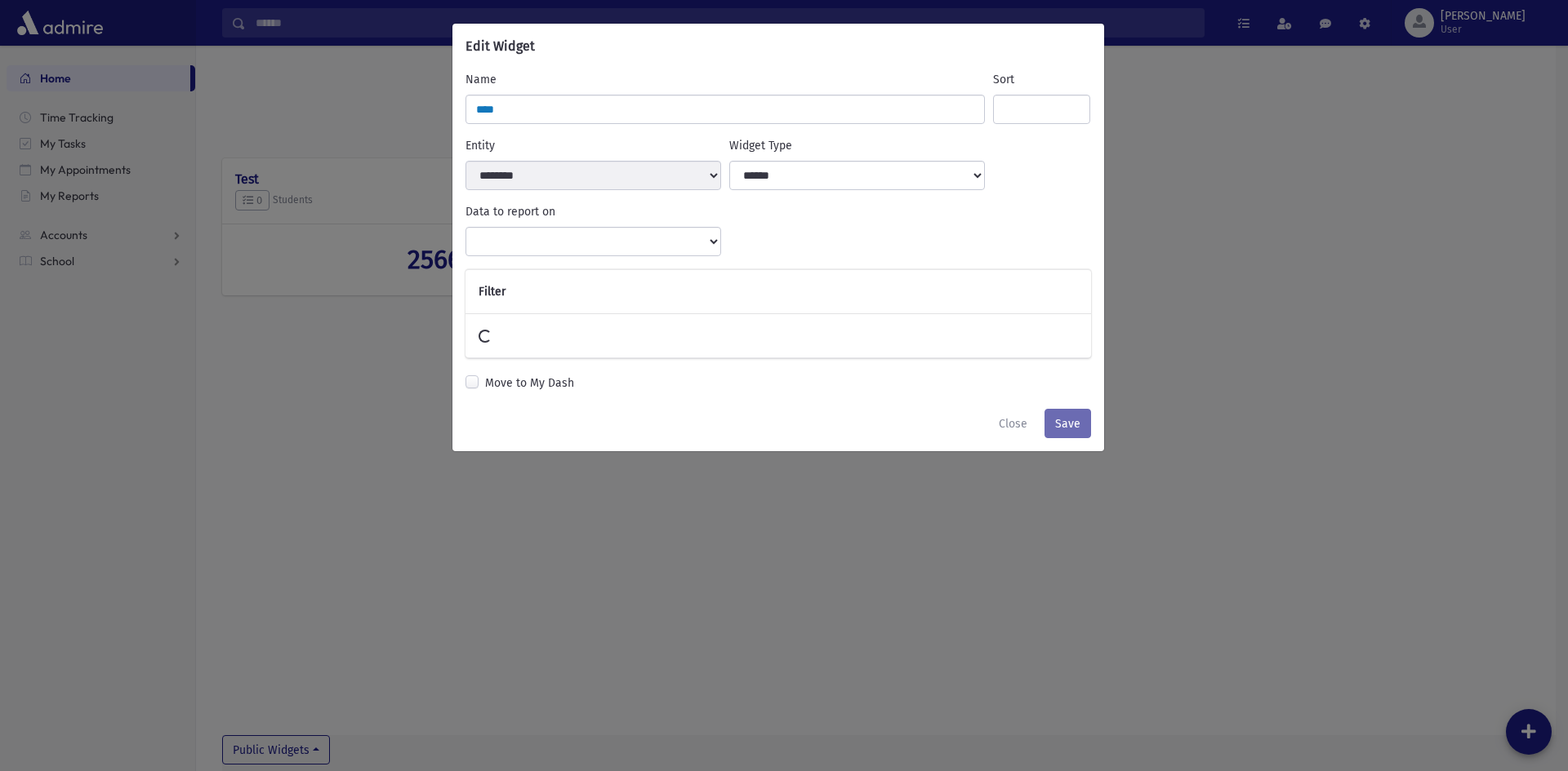
select select
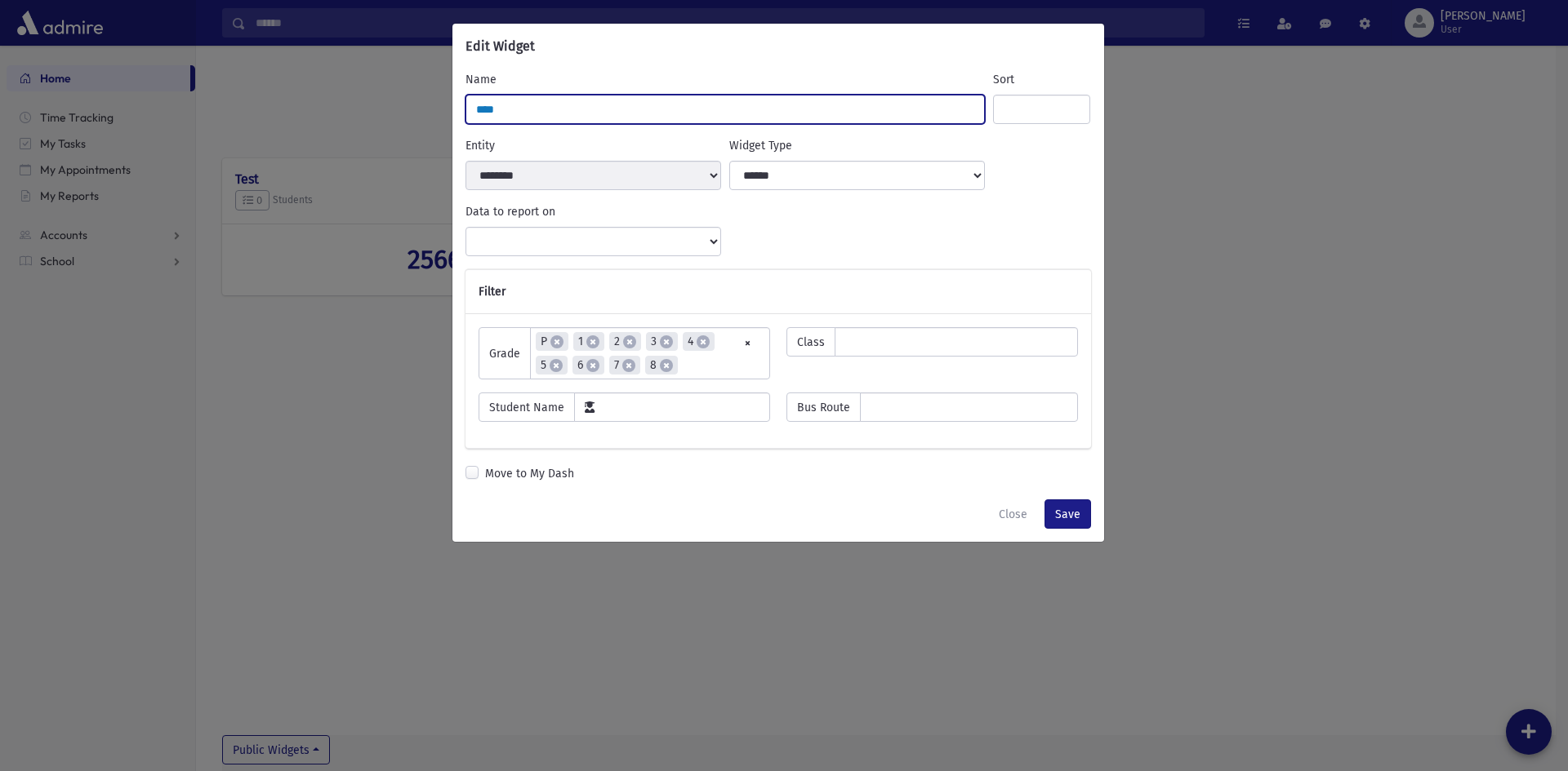
click at [547, 113] on input "****" at bounding box center [725, 109] width 520 height 29
select select "*****"
click at [547, 113] on input "****" at bounding box center [725, 109] width 520 height 29
type input "**********"
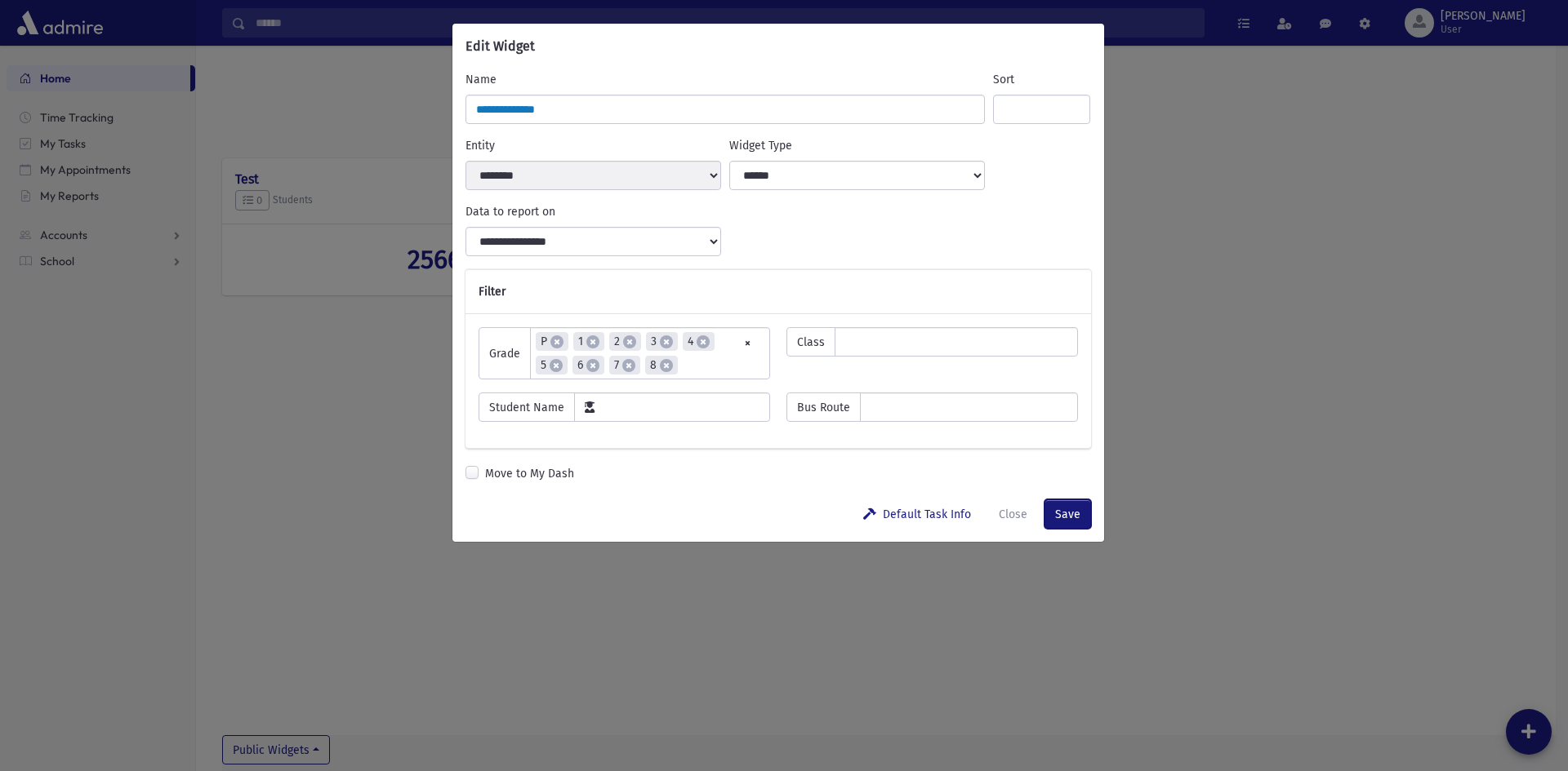
click at [1072, 521] on button "Save" at bounding box center [1068, 514] width 47 height 29
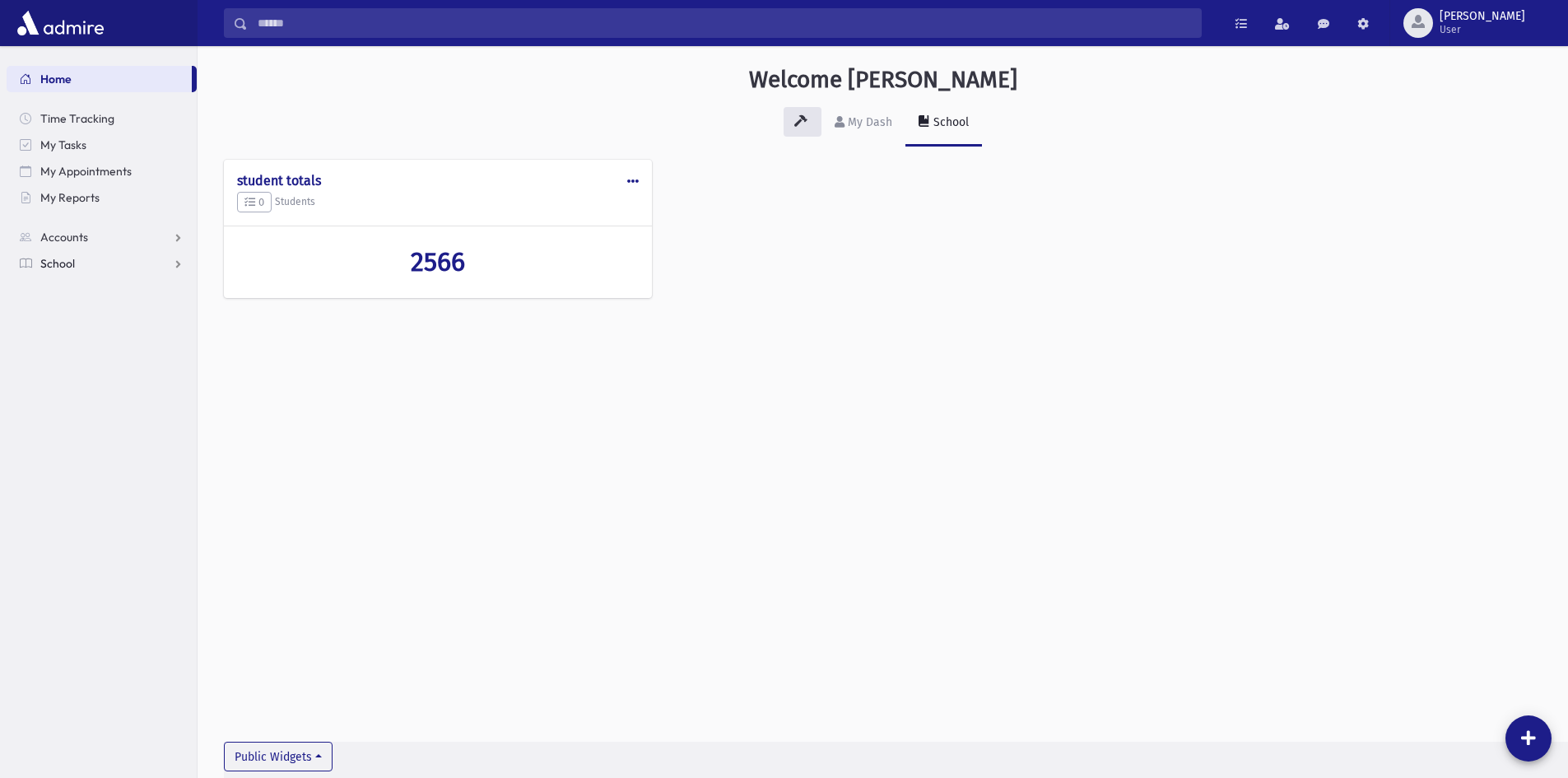
click at [76, 269] on link "School" at bounding box center [102, 263] width 190 height 26
click at [76, 284] on span "Students" at bounding box center [72, 289] width 45 height 15
